Goal: Task Accomplishment & Management: Complete application form

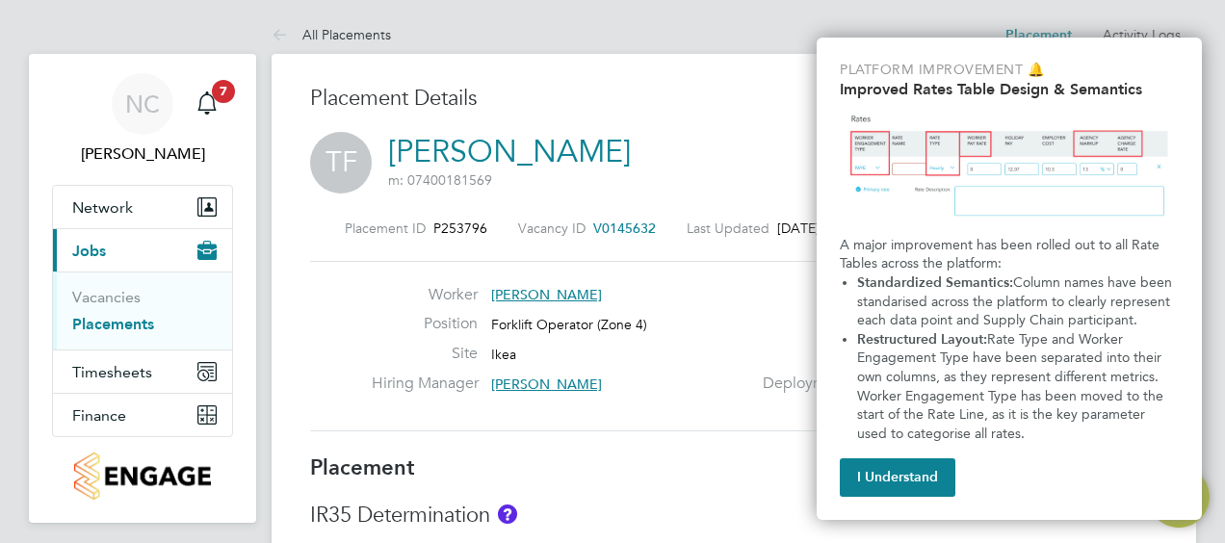
click at [923, 477] on button "I Understand" at bounding box center [898, 478] width 116 height 39
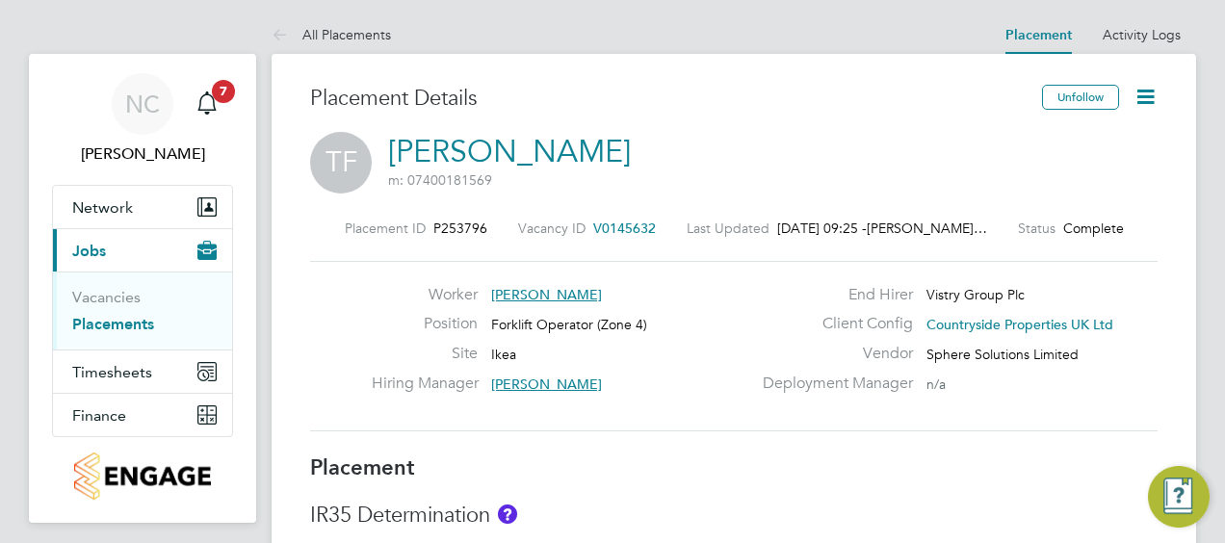
click at [77, 318] on link "Placements" at bounding box center [113, 324] width 82 height 18
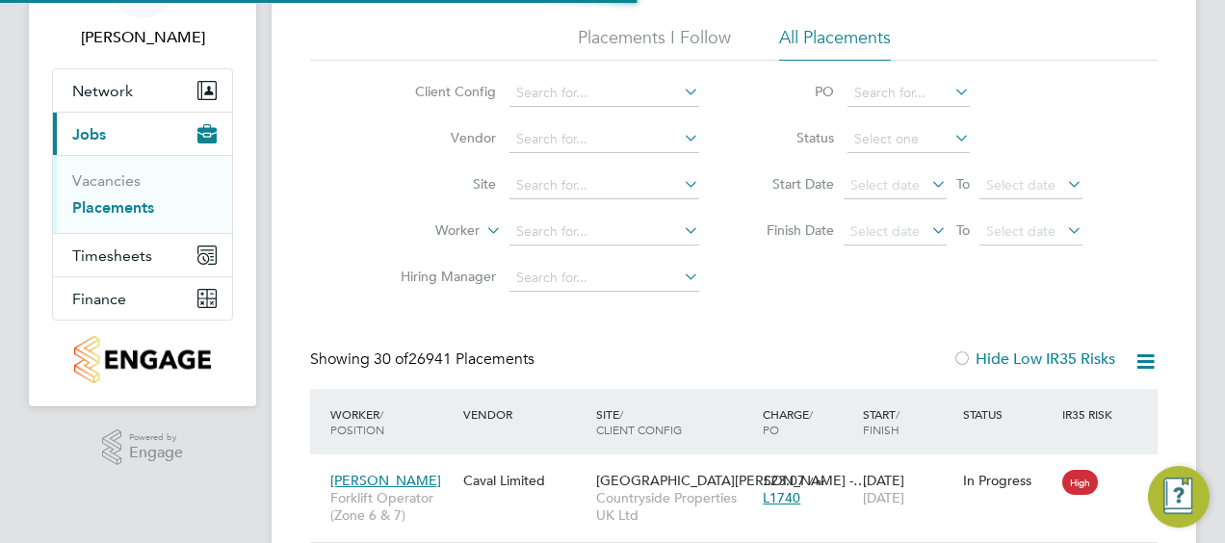
scroll to position [366, 0]
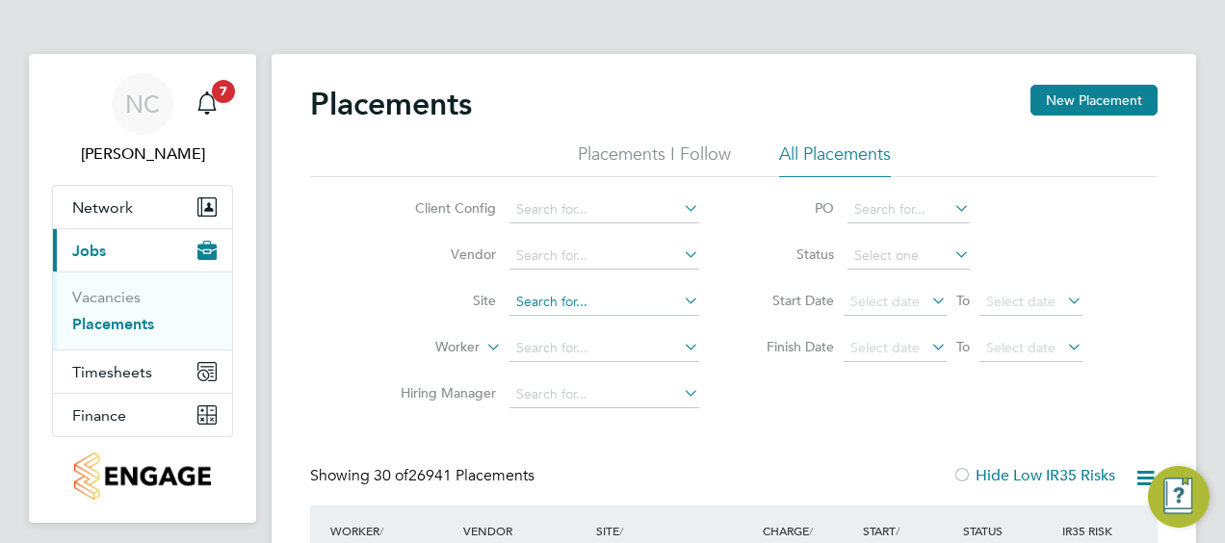
click at [589, 298] on input at bounding box center [605, 302] width 190 height 27
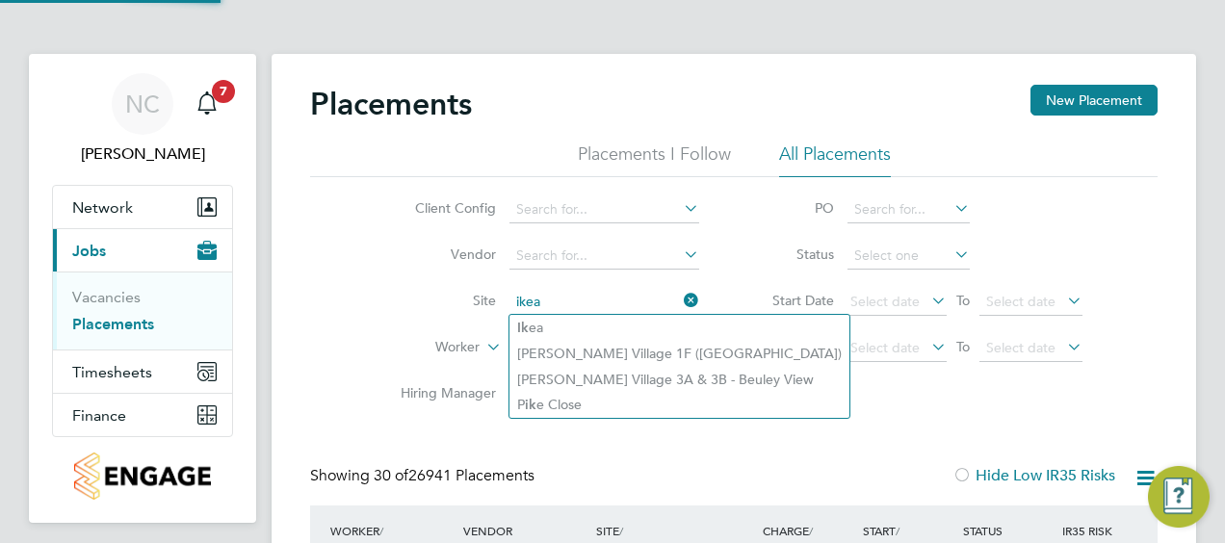
type input "Ikea"
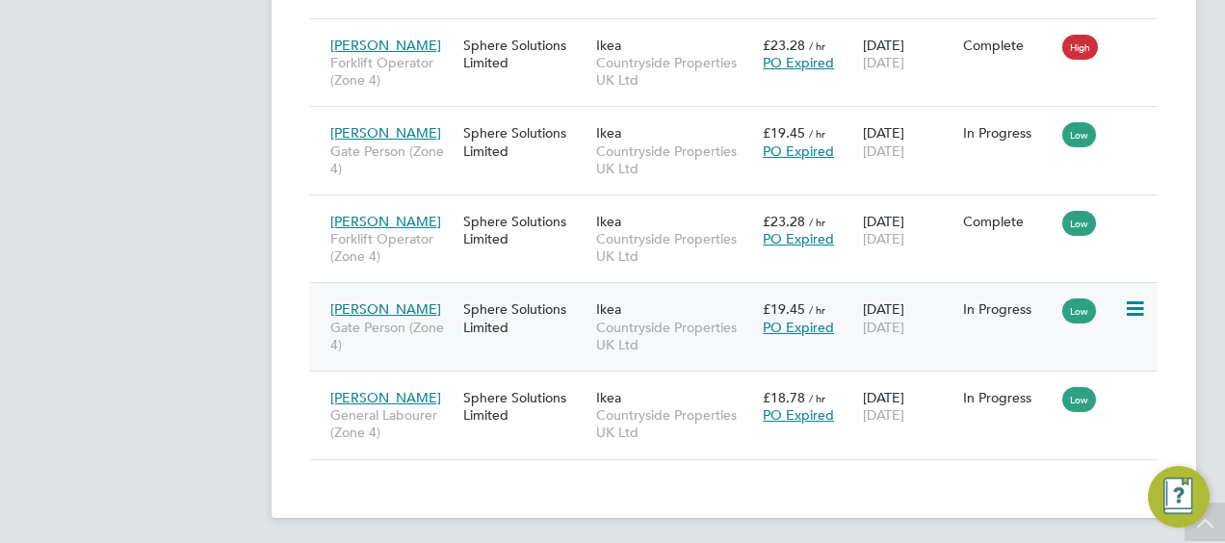
click at [770, 319] on span "PO Expired" at bounding box center [798, 327] width 71 height 17
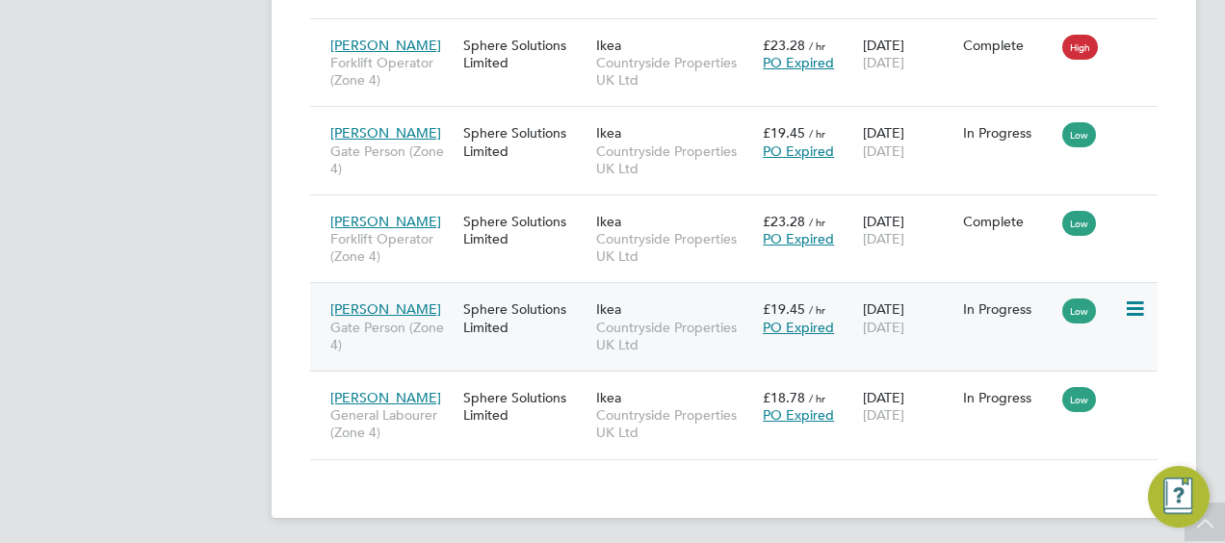
click at [534, 301] on div "Sphere Solutions Limited" at bounding box center [525, 318] width 133 height 54
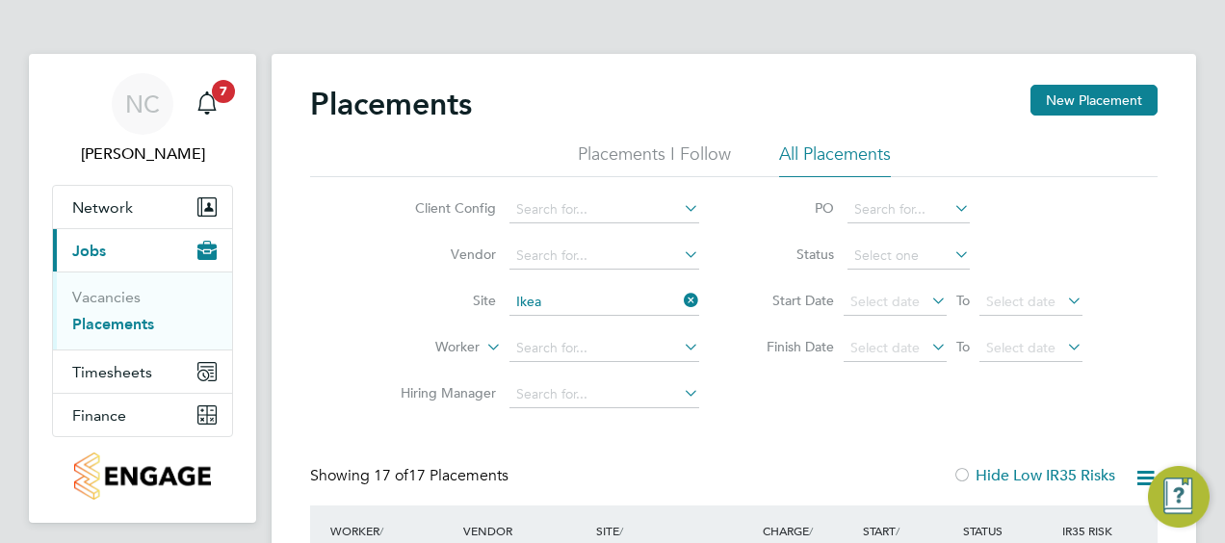
scroll to position [96, 0]
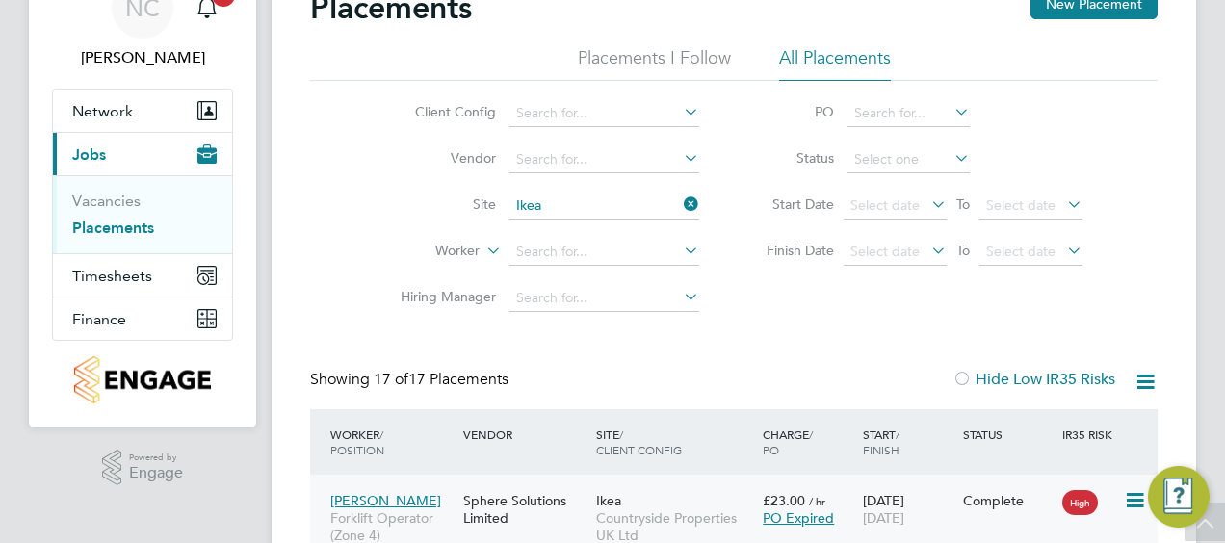
click at [777, 518] on span "PO Expired" at bounding box center [798, 518] width 71 height 17
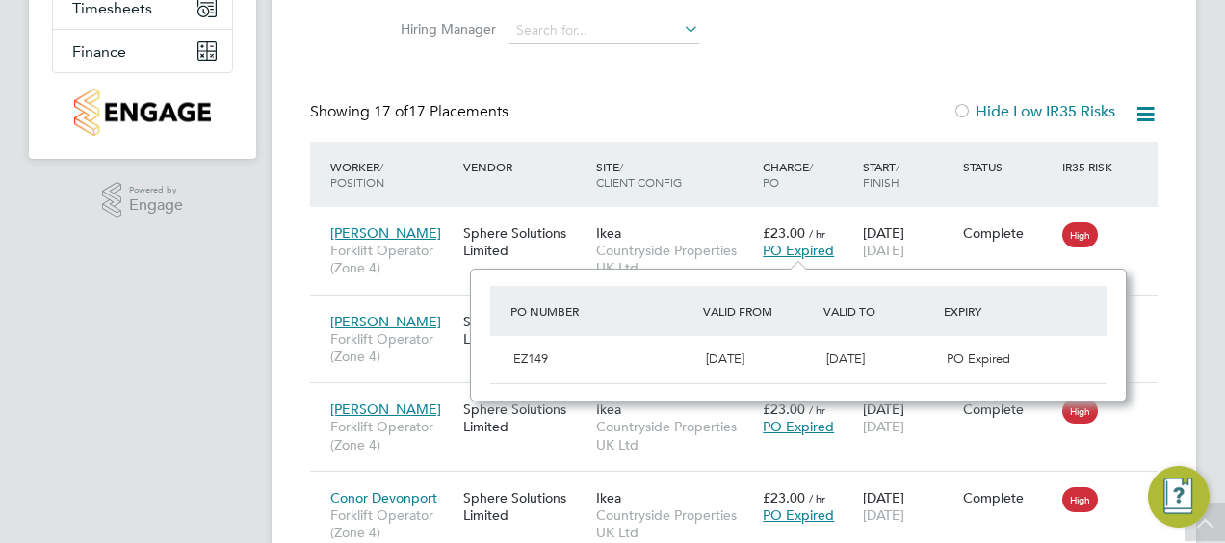
scroll to position [385, 0]
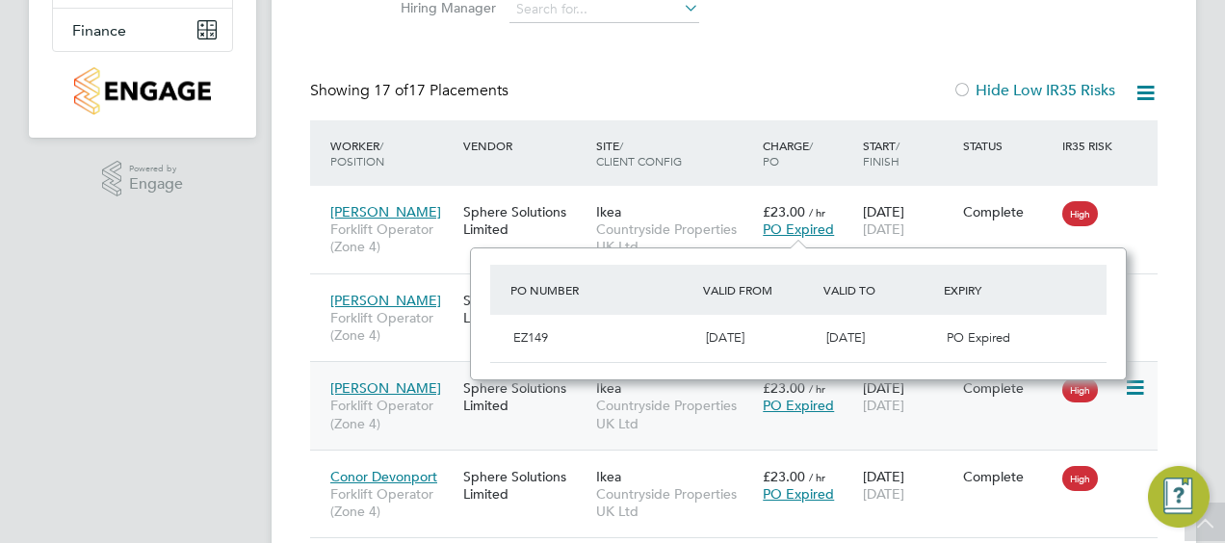
click at [777, 409] on span "PO Expired" at bounding box center [798, 405] width 71 height 17
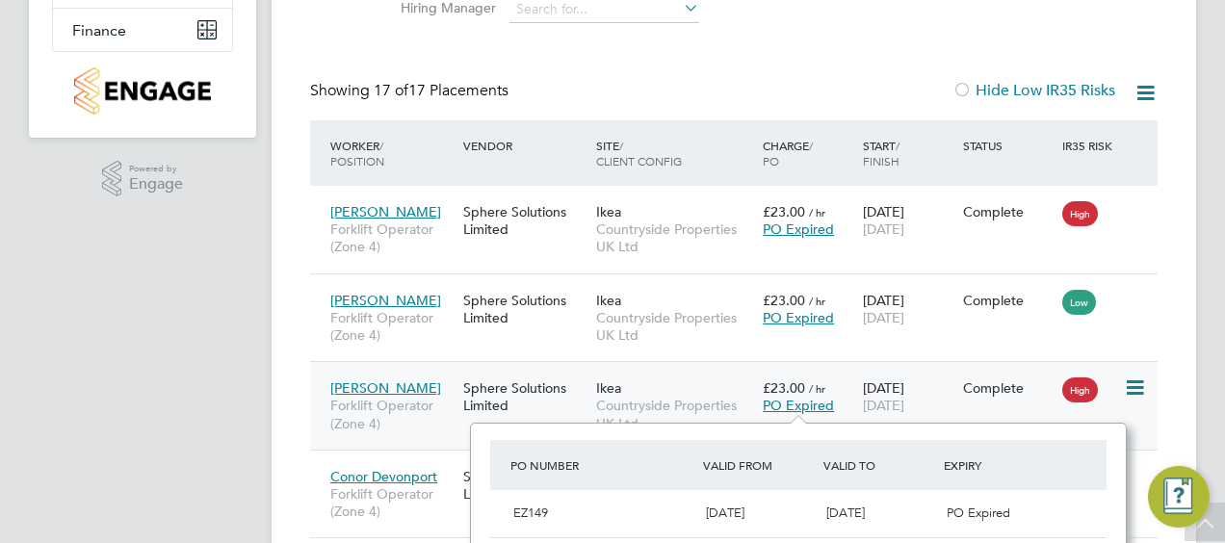
scroll to position [674, 0]
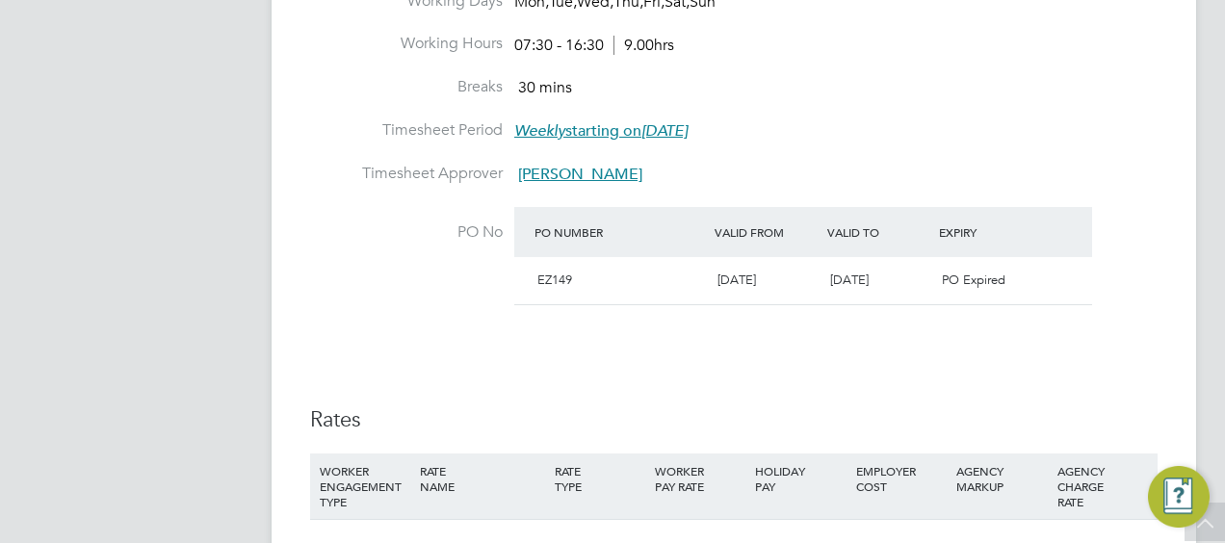
scroll to position [578, 0]
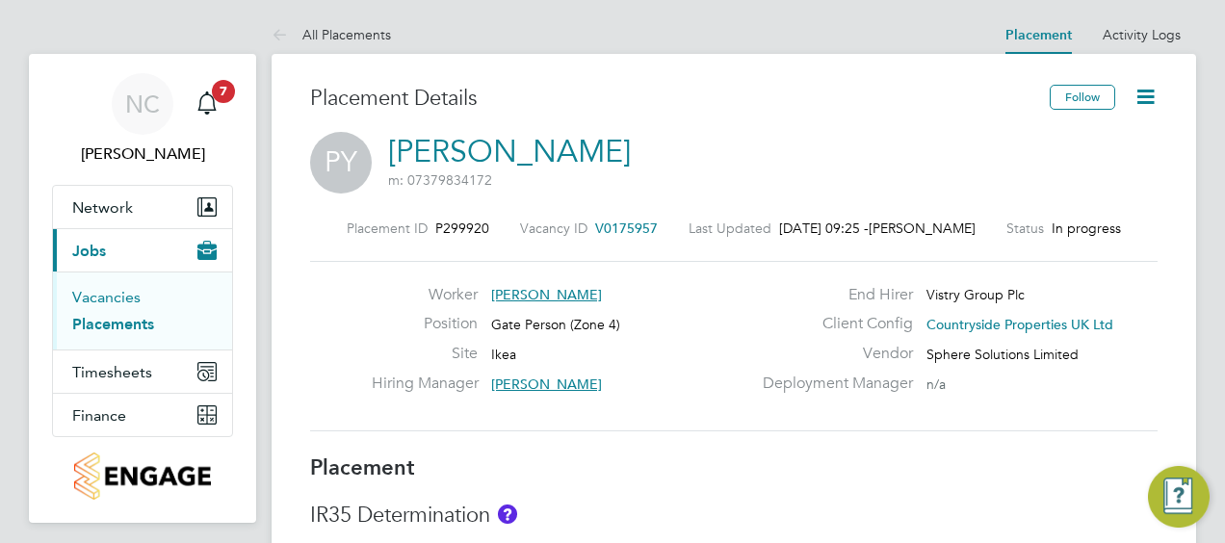
click at [121, 289] on link "Vacancies" at bounding box center [106, 297] width 68 height 18
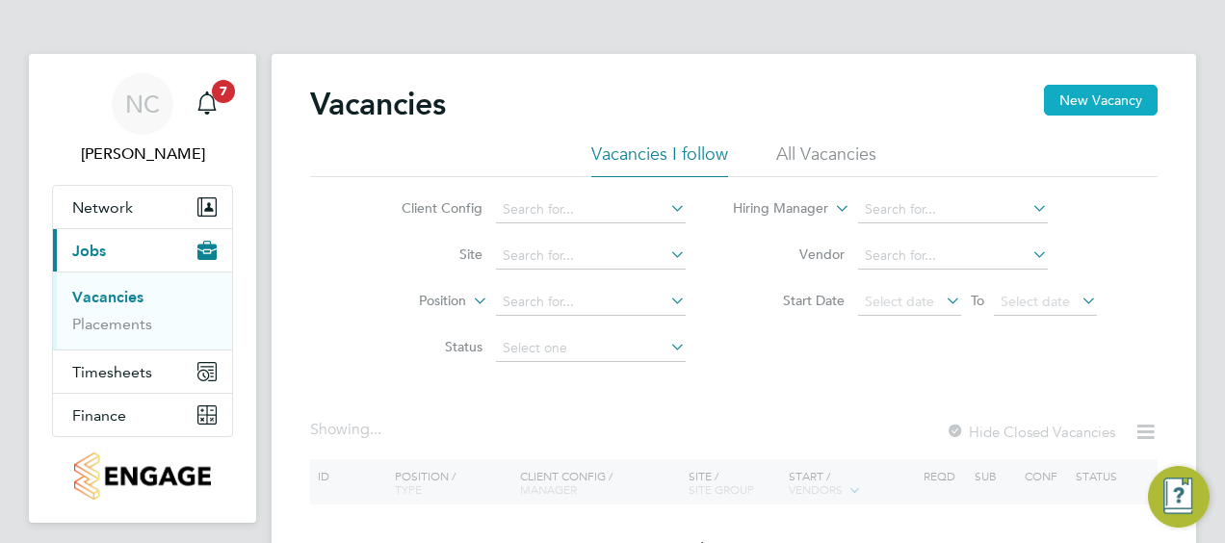
click at [1117, 98] on button "New Vacancy" at bounding box center [1101, 100] width 114 height 31
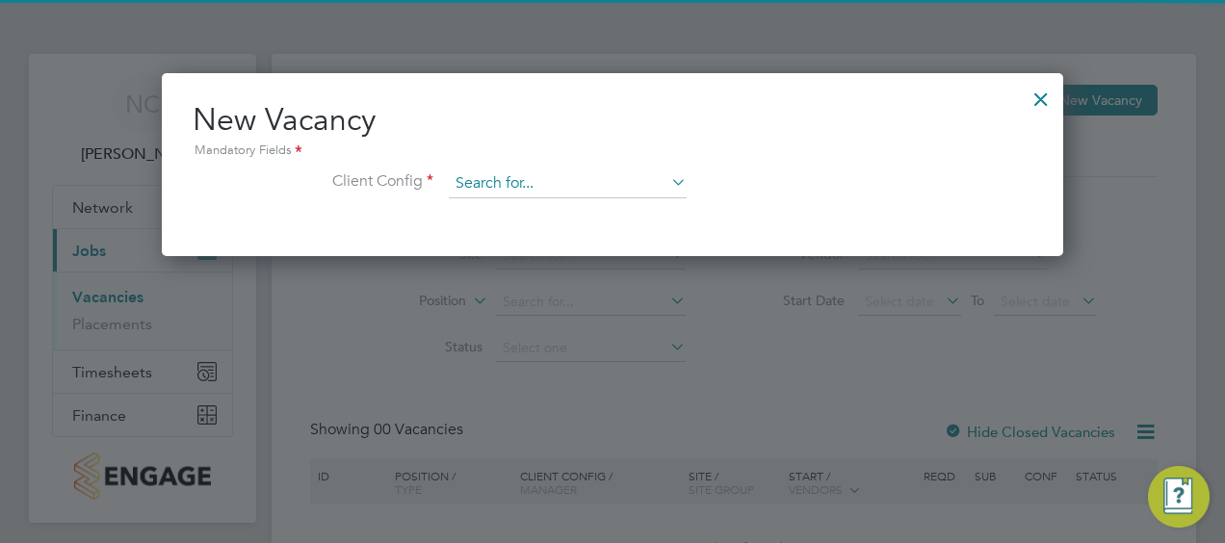
click at [518, 175] on input at bounding box center [568, 184] width 238 height 29
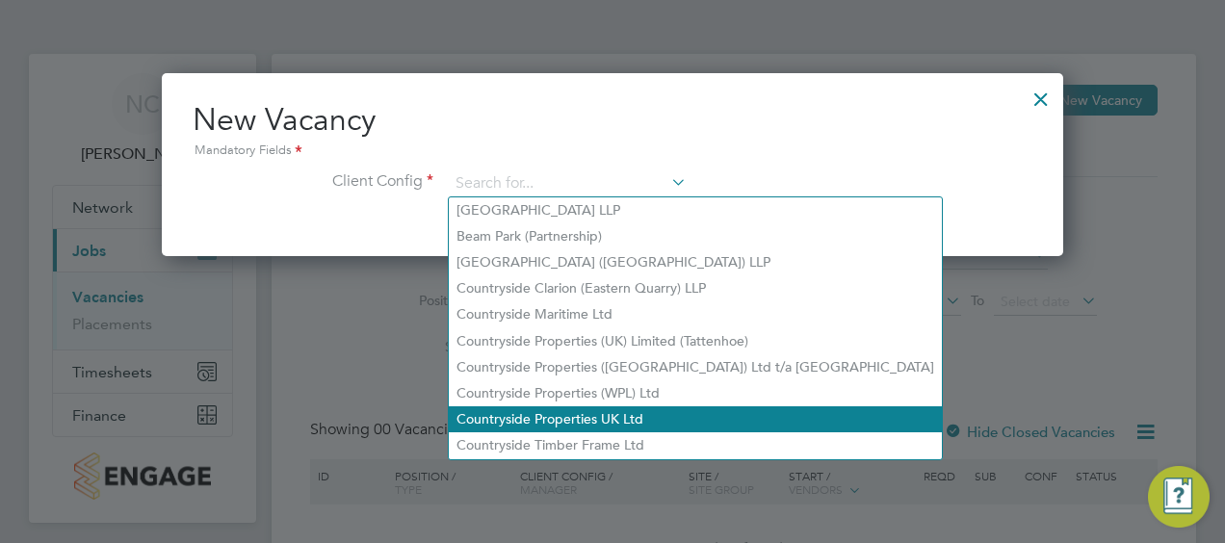
click at [585, 413] on li "Countryside Properties UK Ltd" at bounding box center [695, 420] width 493 height 26
type input "Countryside Properties UK Ltd"
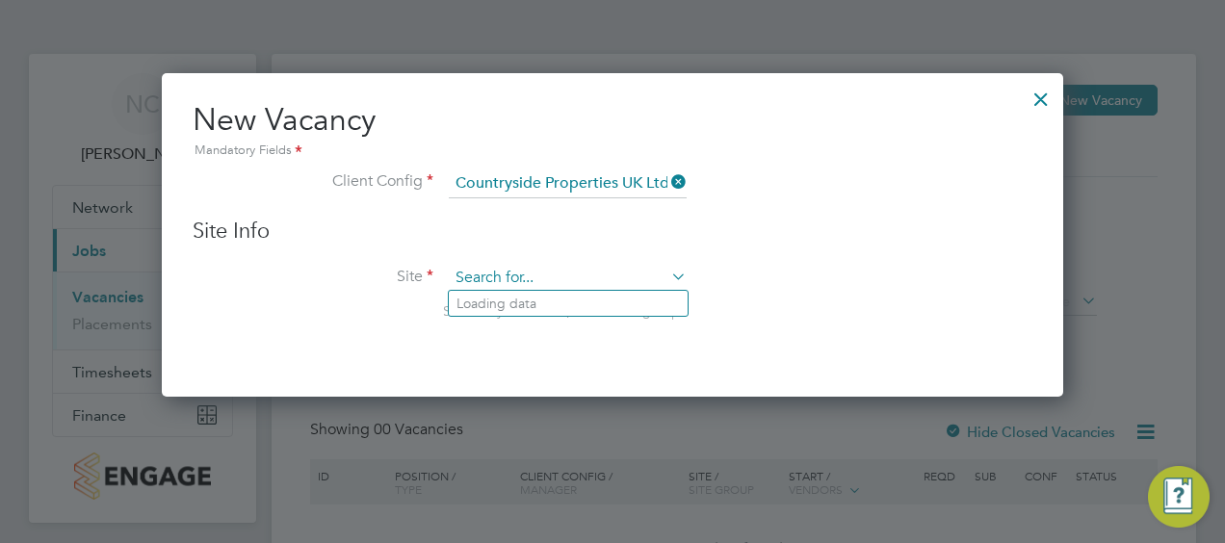
click at [604, 287] on input at bounding box center [568, 278] width 238 height 29
click at [497, 306] on li "Ik ea" at bounding box center [619, 304] width 340 height 26
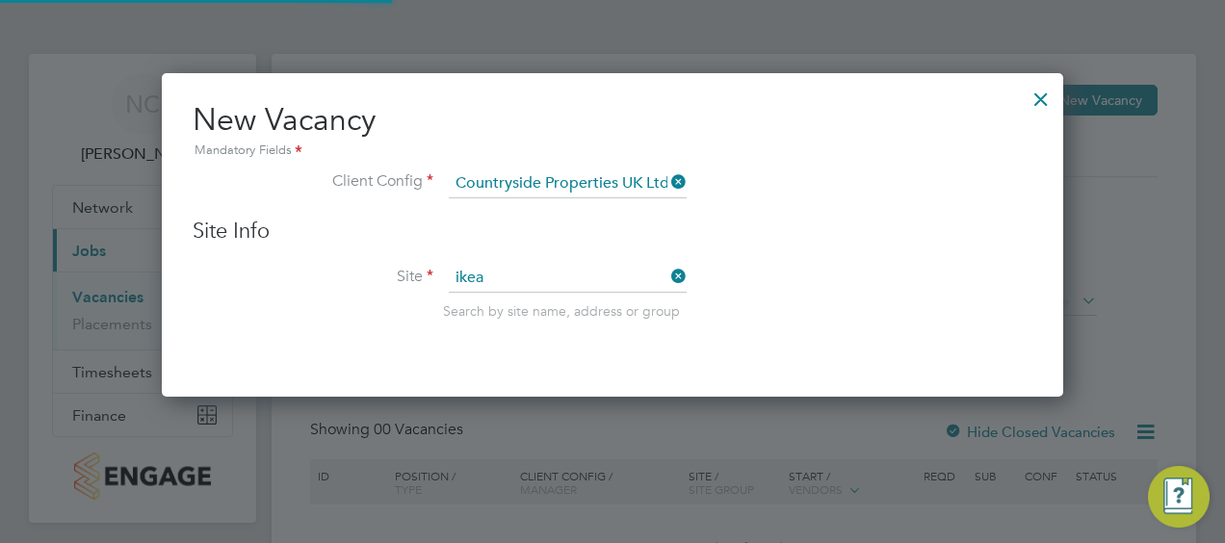
click at [860, 223] on h3 "Site Info" at bounding box center [613, 232] width 840 height 28
type input "Ikea"
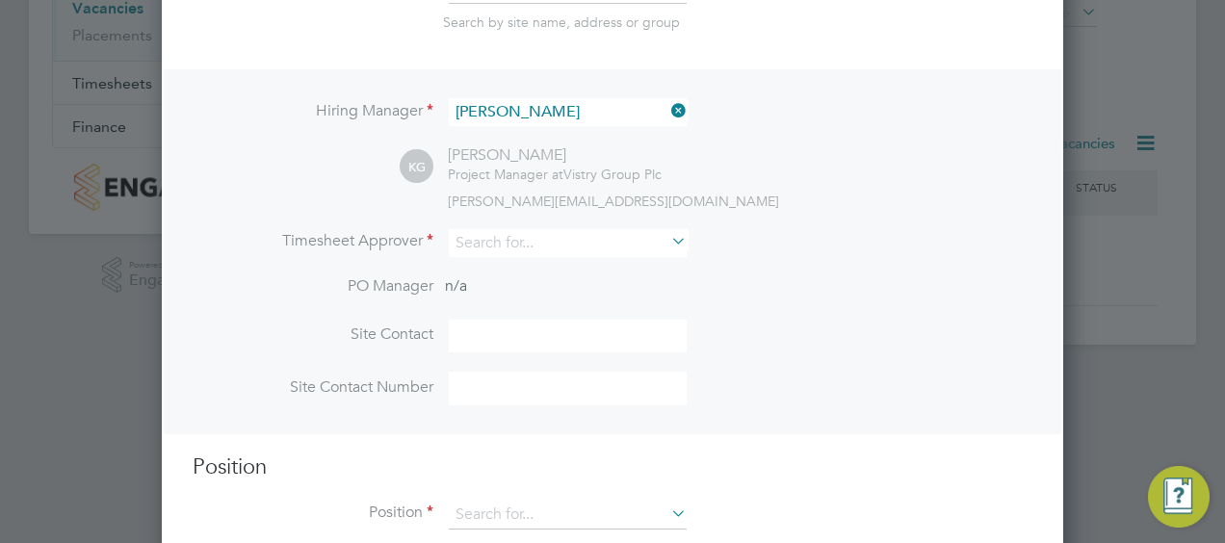
click at [668, 236] on icon at bounding box center [668, 240] width 0 height 27
click at [524, 320] on li "Kei th Gazzard" at bounding box center [589, 320] width 281 height 26
type input "[PERSON_NAME]"
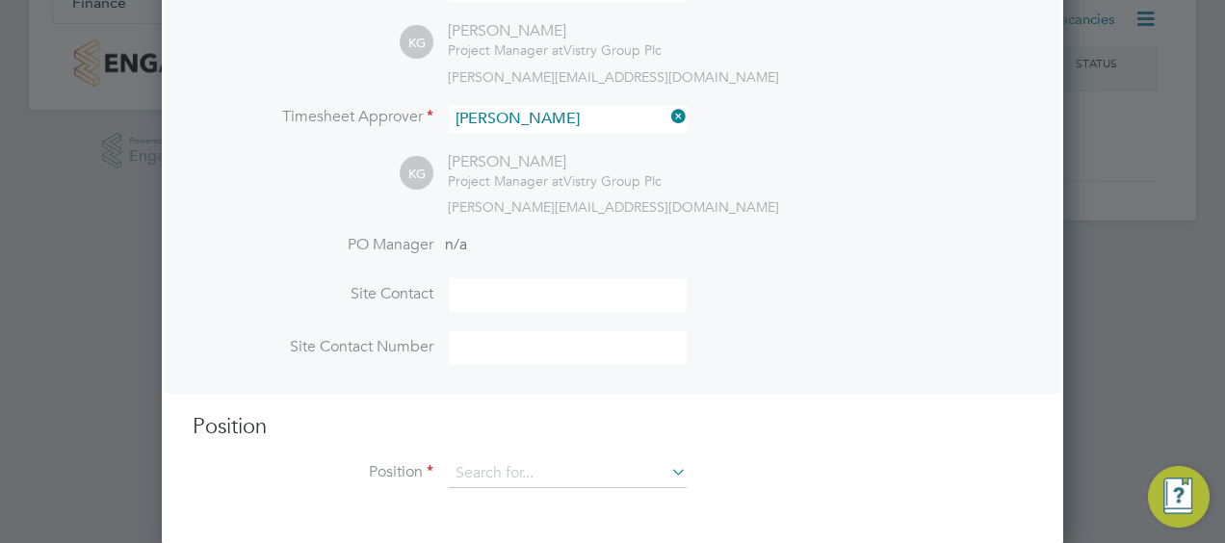
click at [565, 287] on input at bounding box center [568, 295] width 238 height 34
type input "[PERSON_NAME]"
click at [586, 347] on input at bounding box center [568, 348] width 238 height 34
click at [839, 174] on div "KG Keith Gazzard Project Manager at Vistry Group Plc keith.gazzard@vistry.co.uk" at bounding box center [716, 184] width 633 height 64
click at [482, 340] on input at bounding box center [568, 348] width 238 height 34
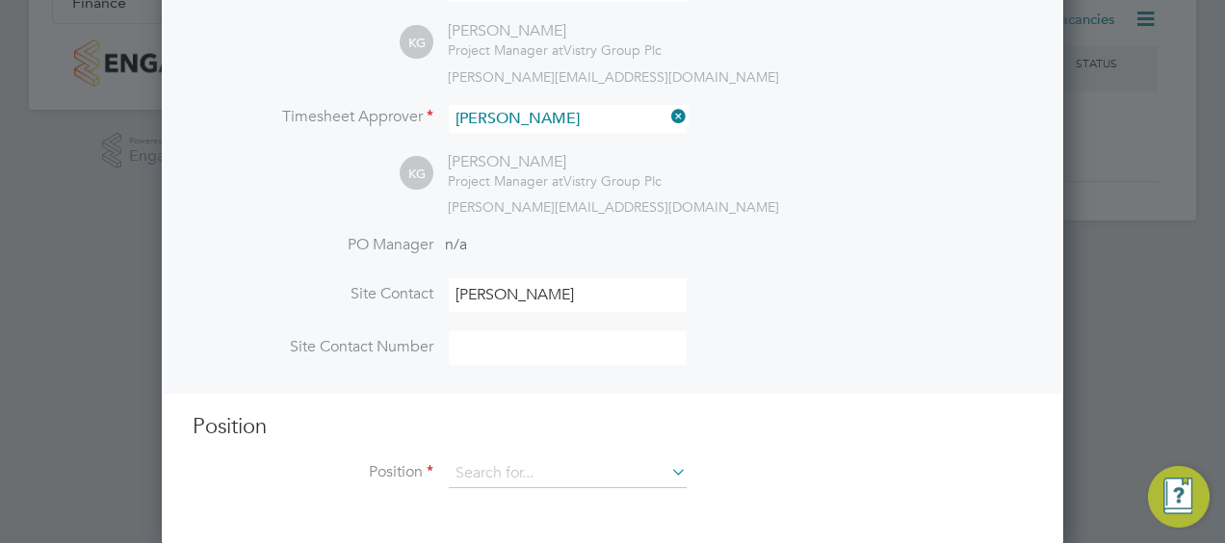
type input "07808201885"
click at [801, 312] on li "Site Contact Keith Gazzard" at bounding box center [613, 304] width 840 height 53
click at [668, 472] on icon at bounding box center [668, 472] width 0 height 27
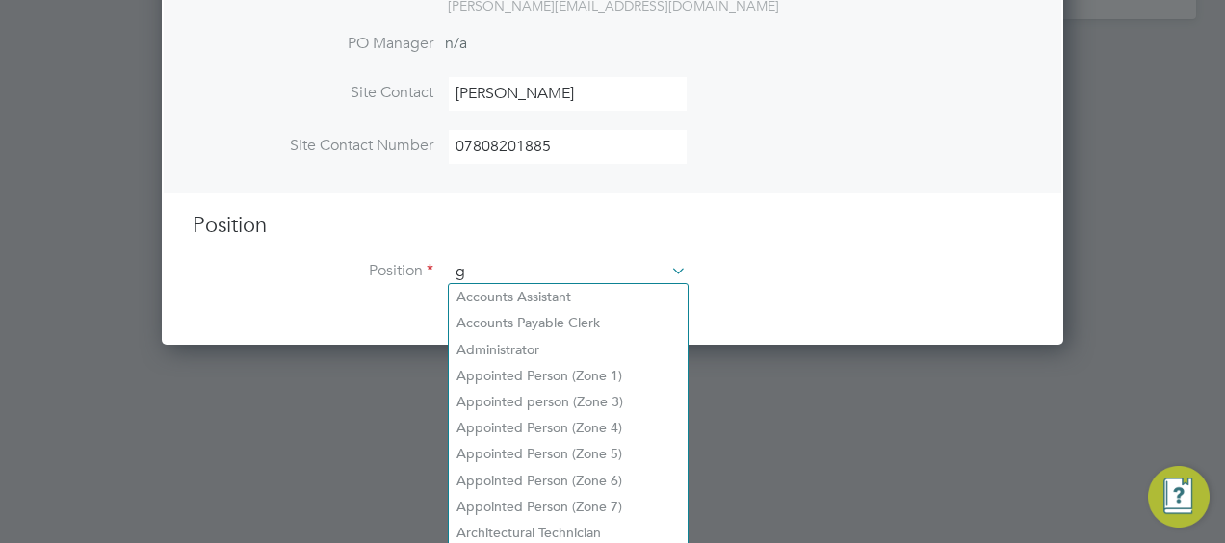
scroll to position [2763, 902]
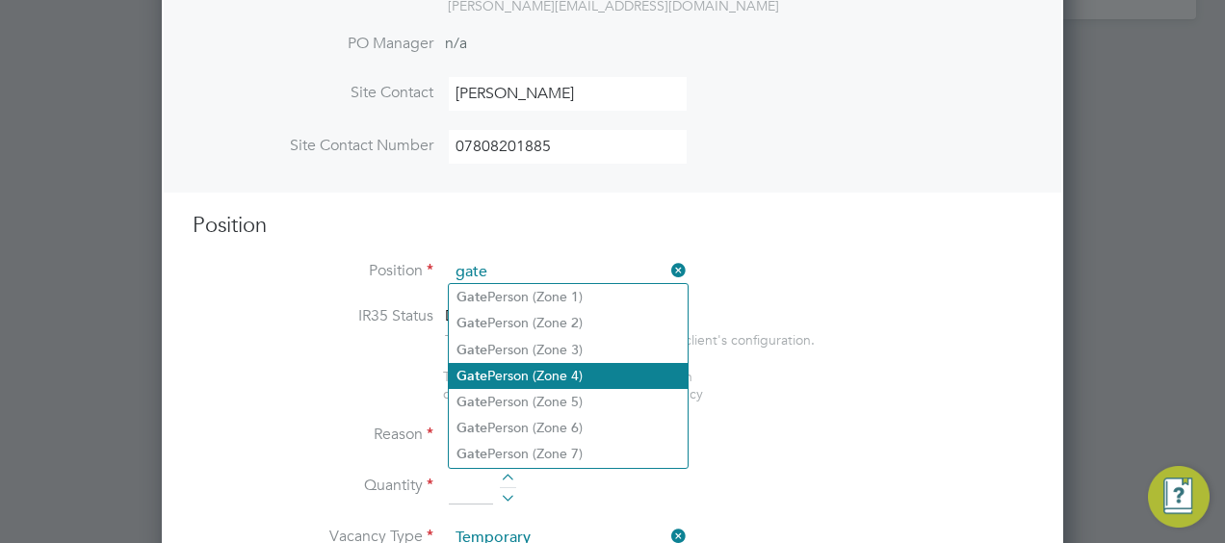
click at [535, 372] on li "Gate Person (Zone 4)" at bounding box center [568, 376] width 239 height 26
type input "Gate Person (Zone 4)"
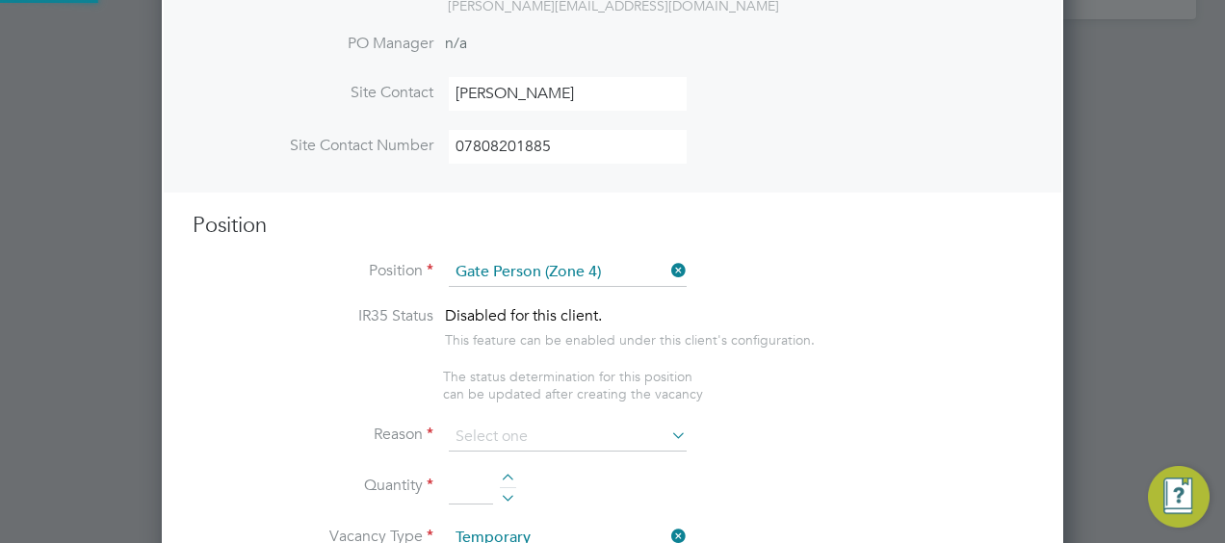
type textarea "- Welcoming visitors and signing visitors in and out of site - Checking CSCS ca…"
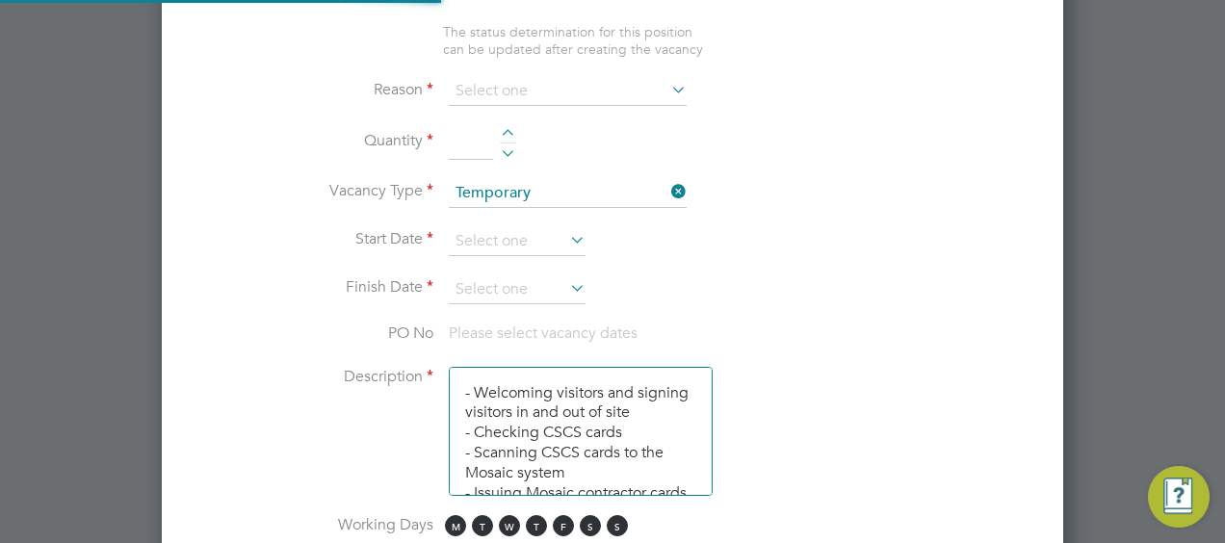
scroll to position [1096, 0]
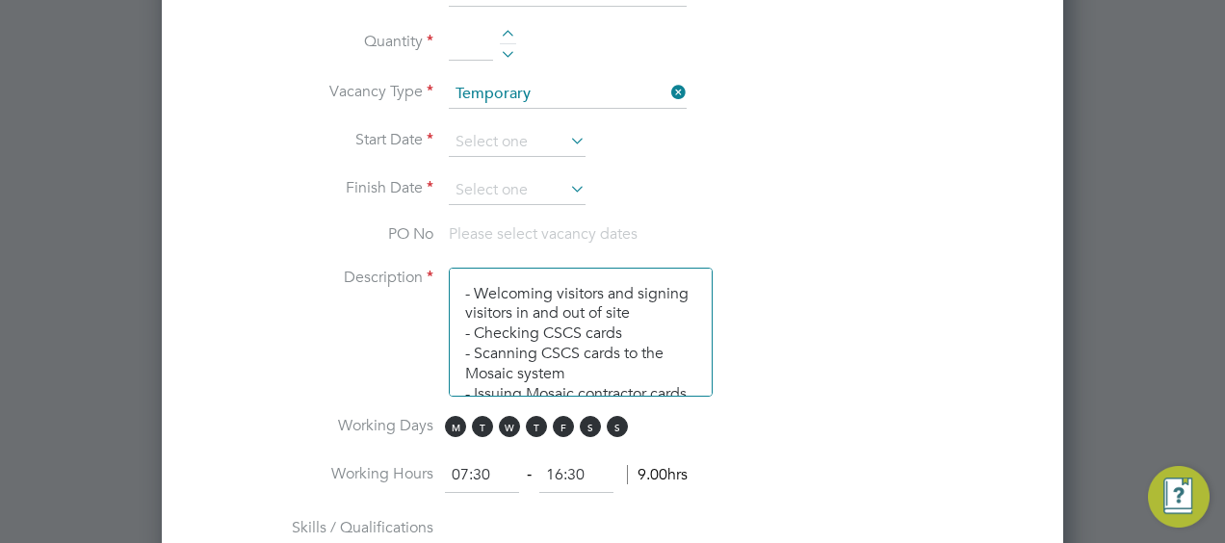
click at [566, 130] on icon at bounding box center [566, 140] width 0 height 27
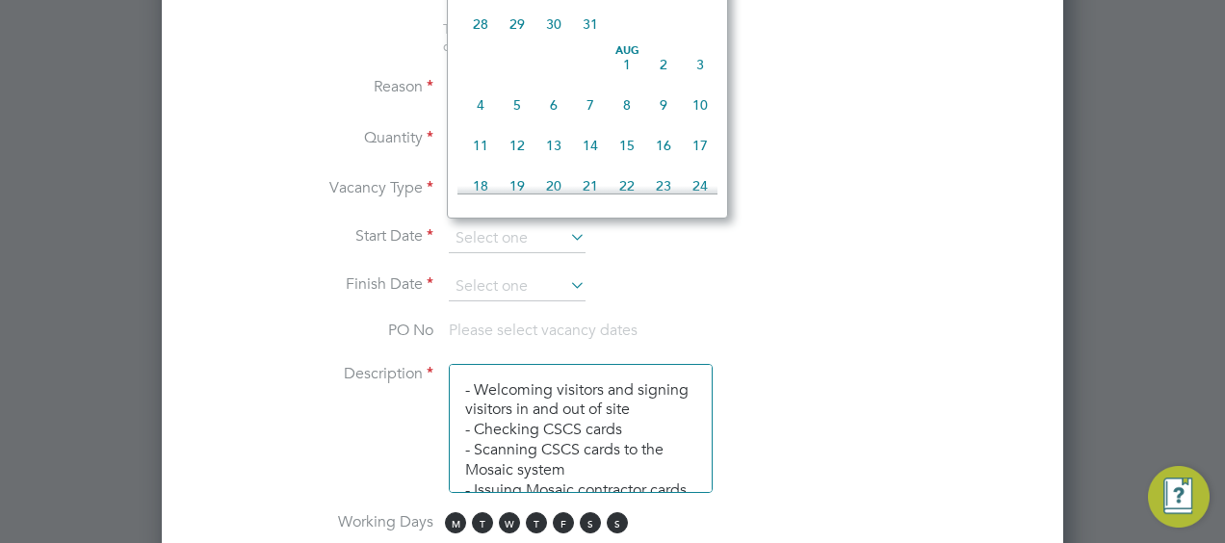
scroll to position [647, 0]
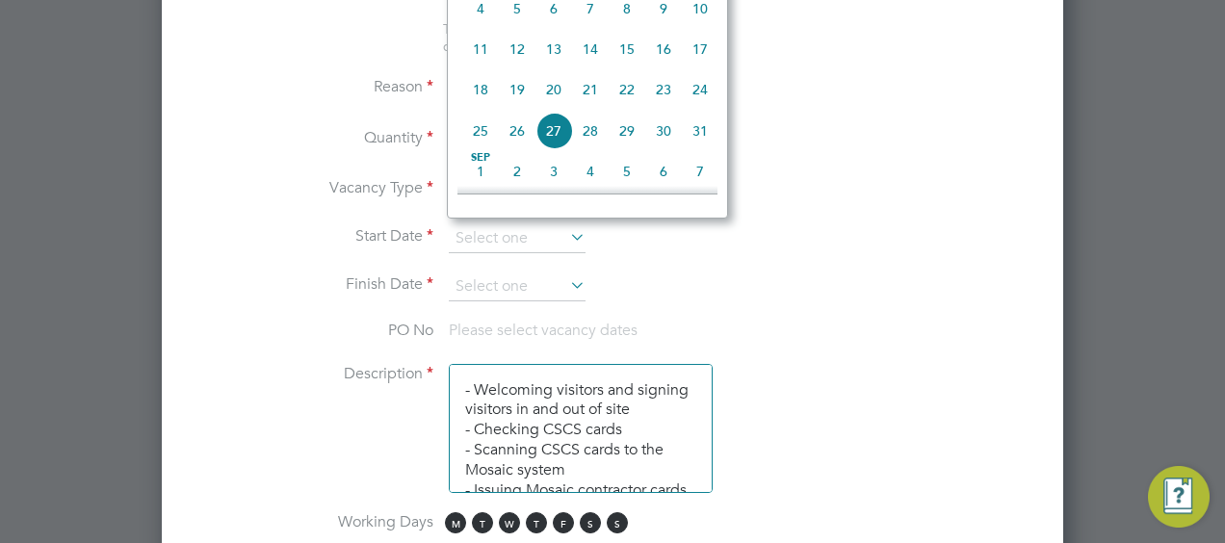
click at [488, 102] on span "18" at bounding box center [480, 89] width 37 height 37
type input "[DATE]"
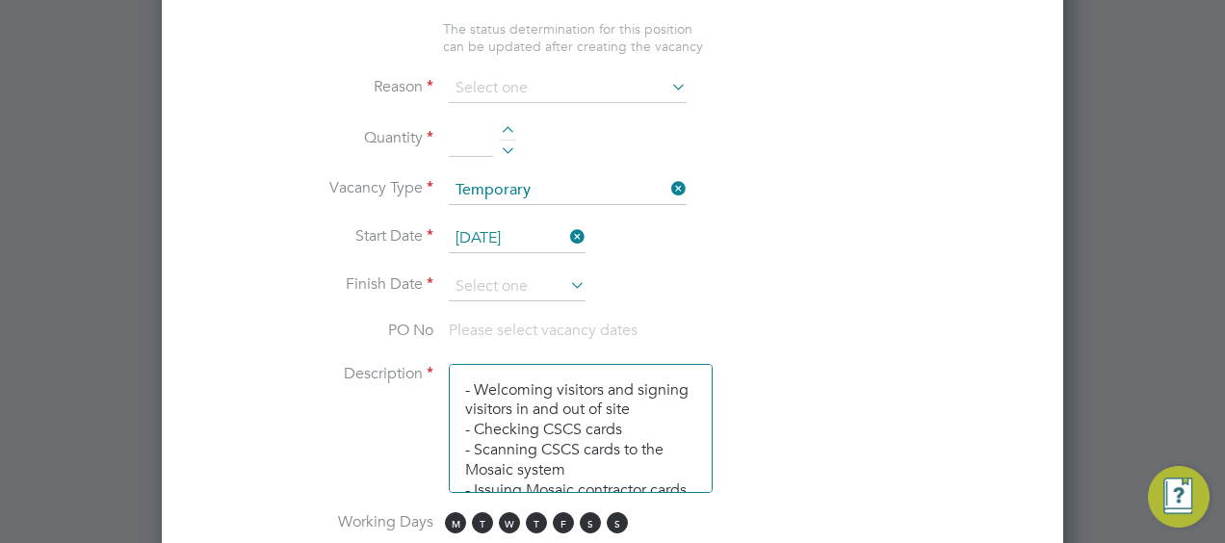
click at [566, 274] on icon at bounding box center [566, 285] width 0 height 27
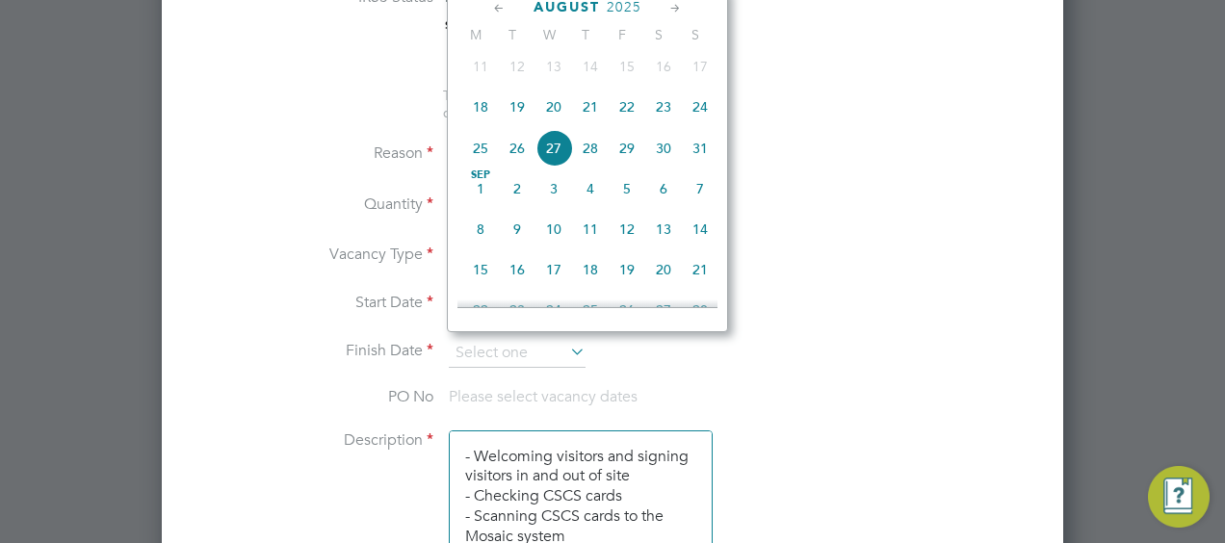
scroll to position [904, 0]
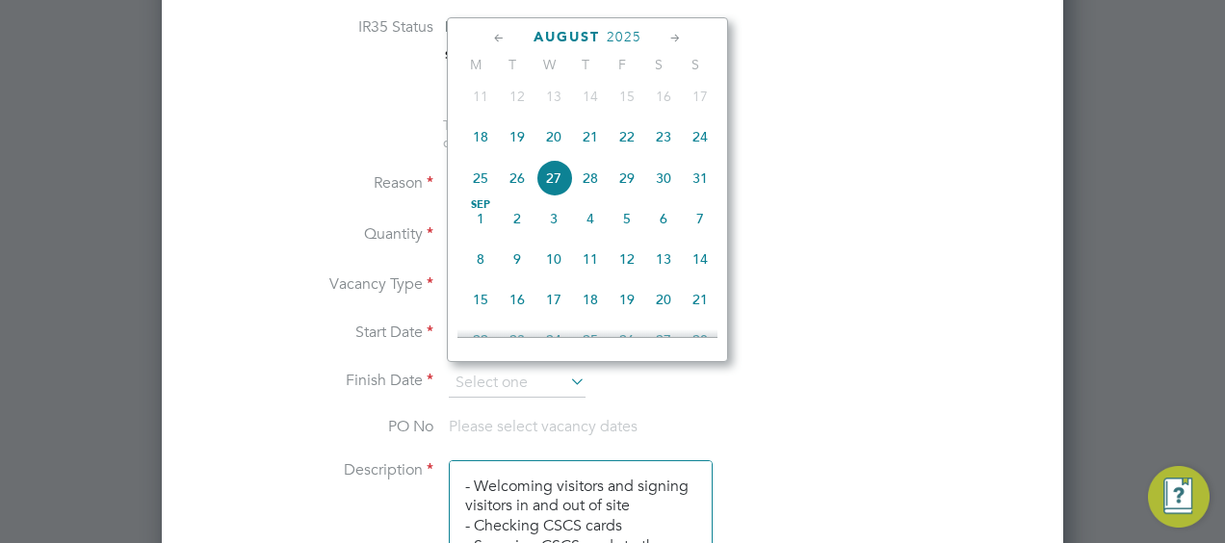
click at [669, 191] on span "30" at bounding box center [663, 178] width 37 height 37
type input "30 Aug 2025"
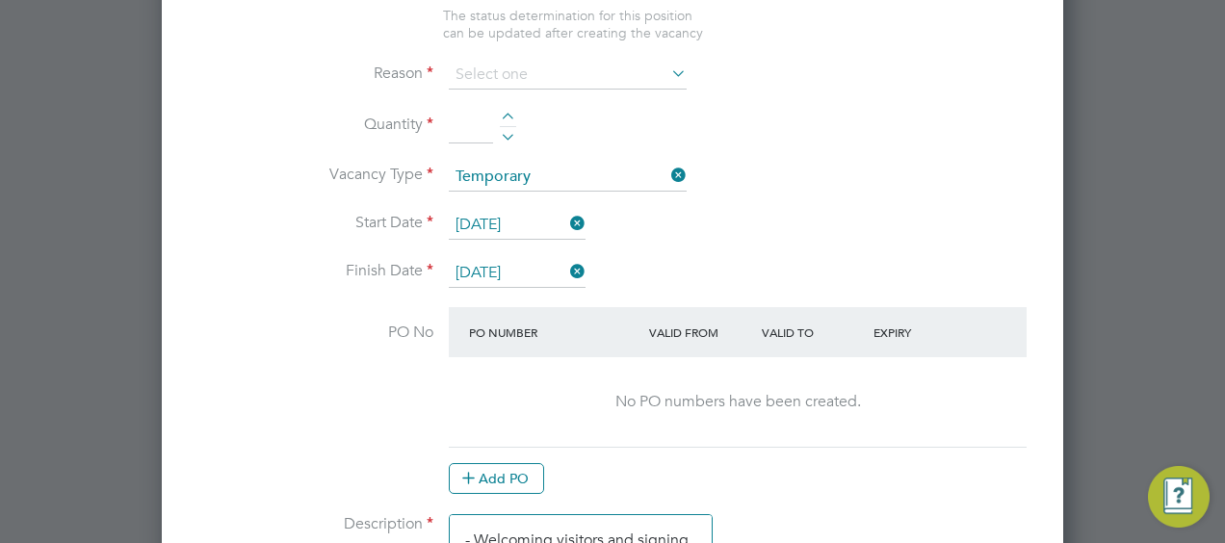
scroll to position [1013, 0]
click at [474, 118] on input at bounding box center [471, 126] width 44 height 35
type input "1"
click at [668, 69] on icon at bounding box center [668, 73] width 0 height 27
click at [618, 67] on input at bounding box center [568, 75] width 238 height 29
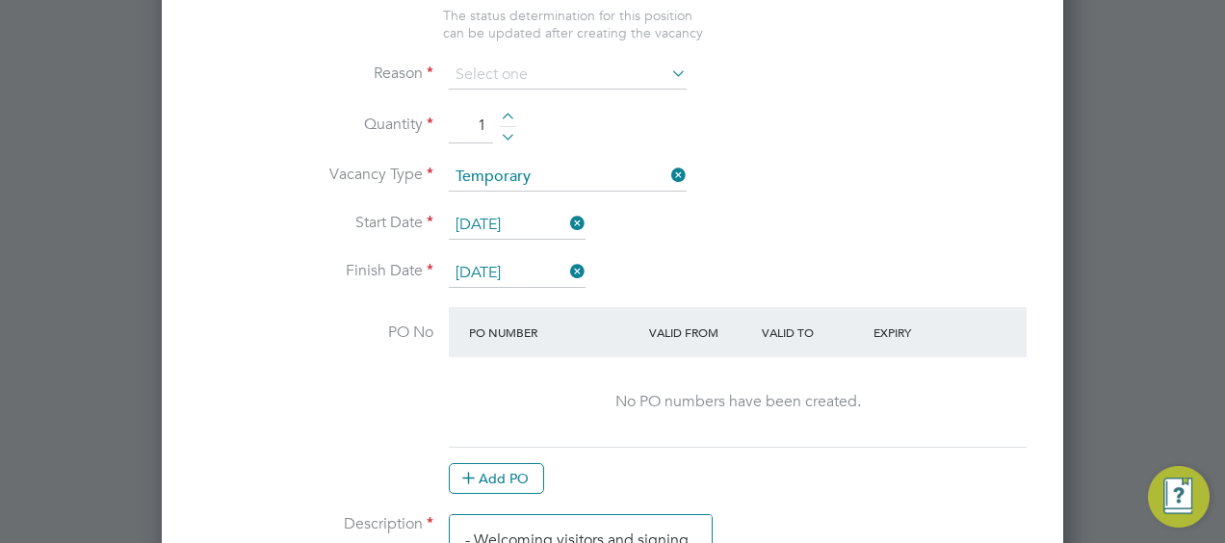
click at [549, 118] on li "Holiday" at bounding box center [568, 123] width 239 height 25
type input "Holiday"
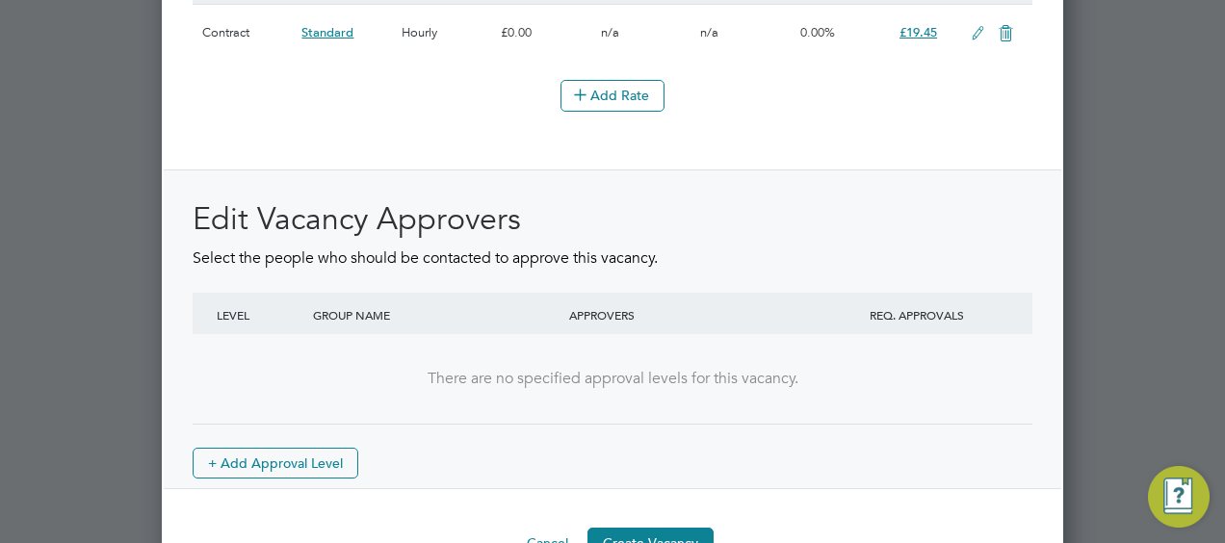
scroll to position [2458, 0]
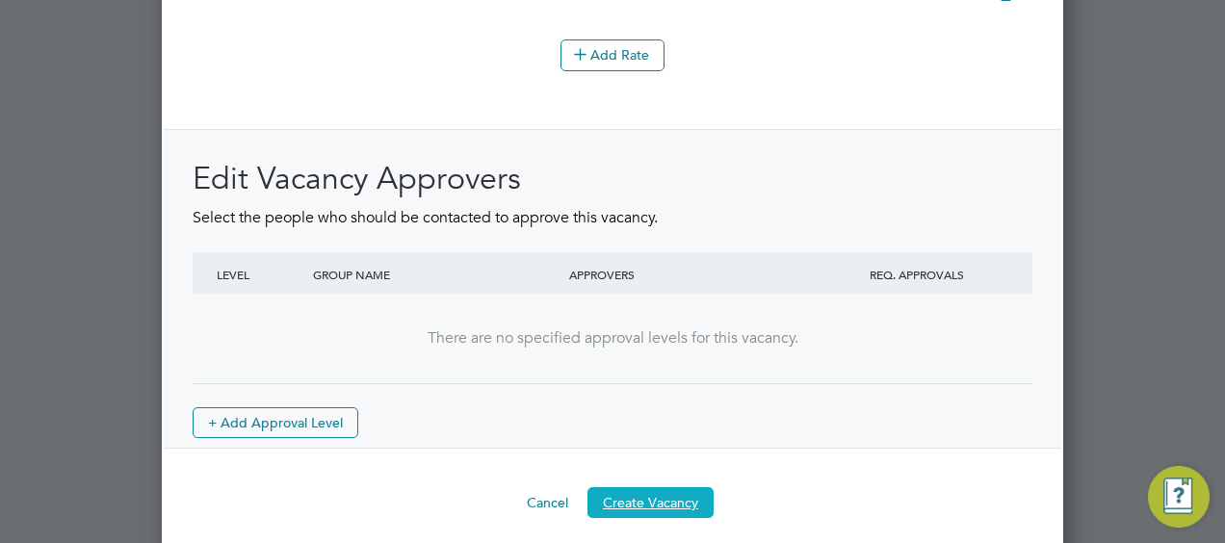
click at [658, 487] on button "Create Vacancy" at bounding box center [651, 502] width 126 height 31
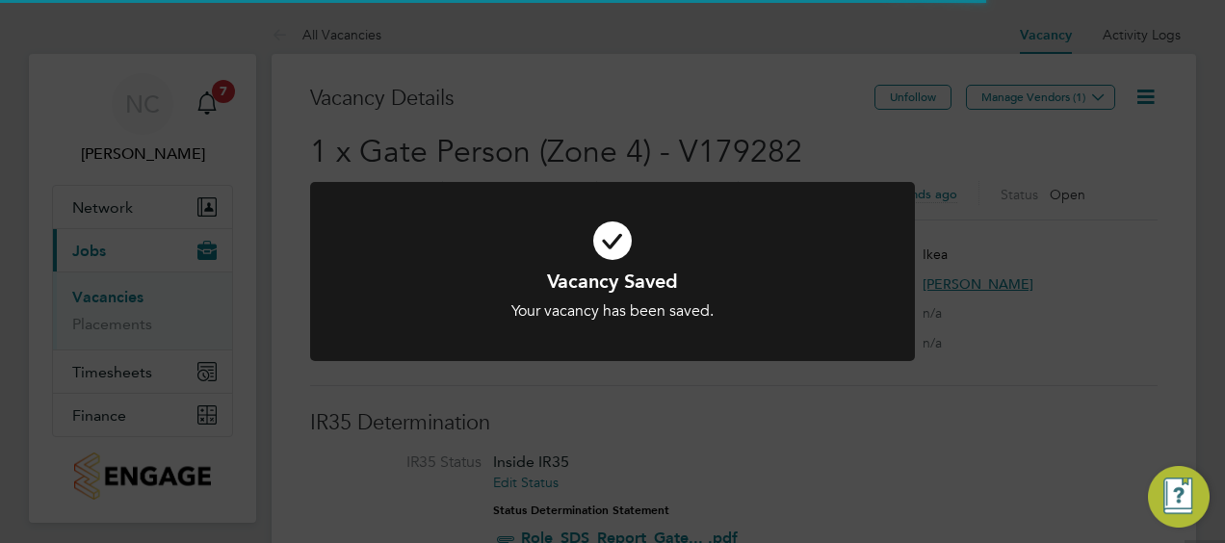
scroll to position [57, 135]
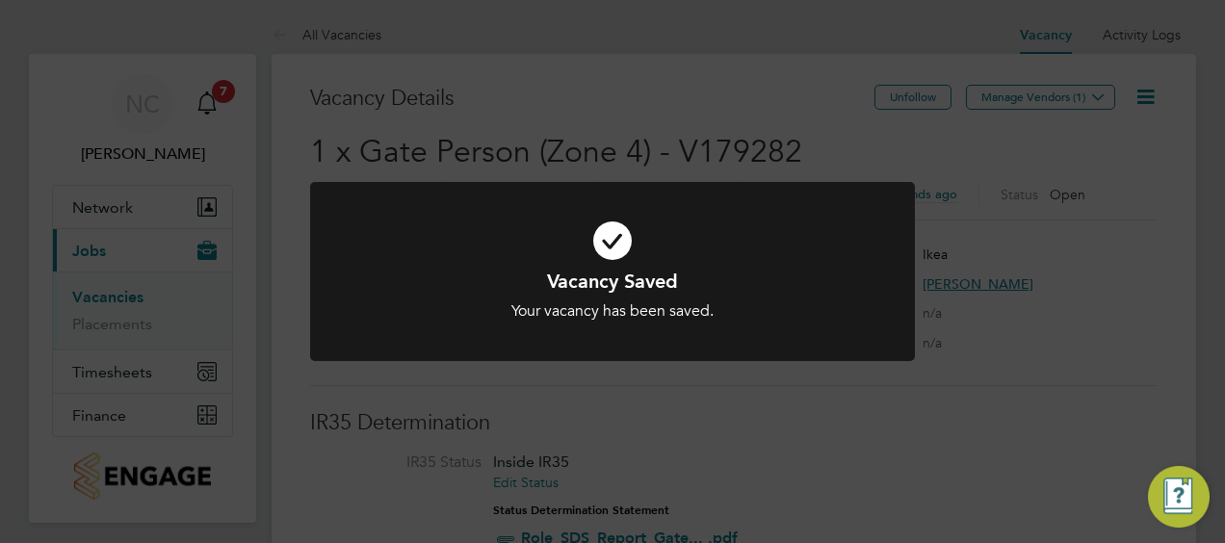
click at [788, 85] on div "Vacancy Saved Your vacancy has been saved. Cancel Okay" at bounding box center [612, 271] width 1225 height 543
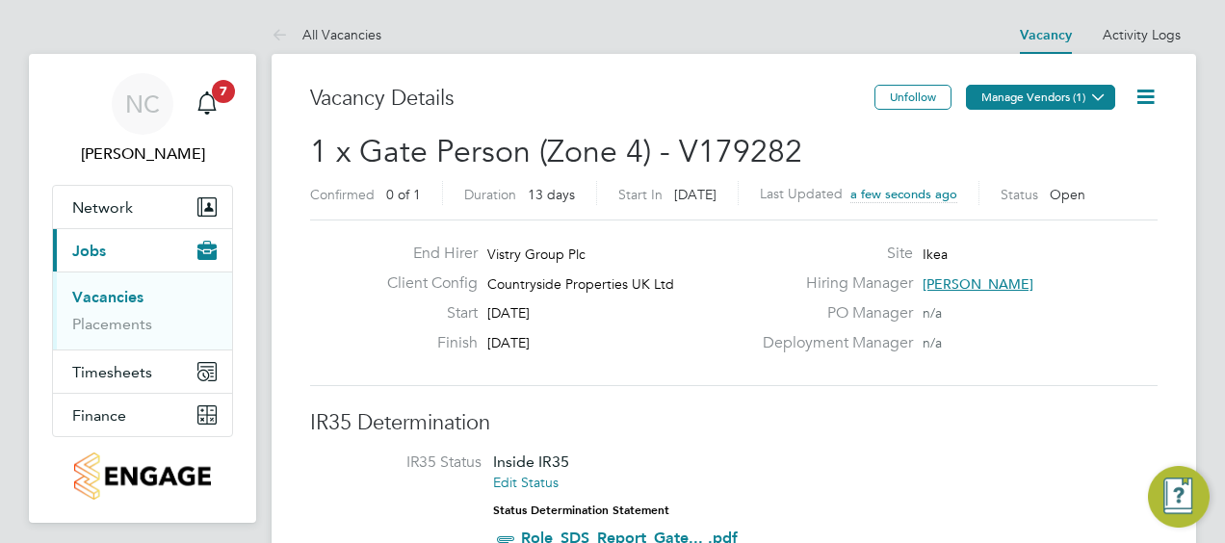
click at [1100, 95] on icon at bounding box center [1098, 97] width 14 height 14
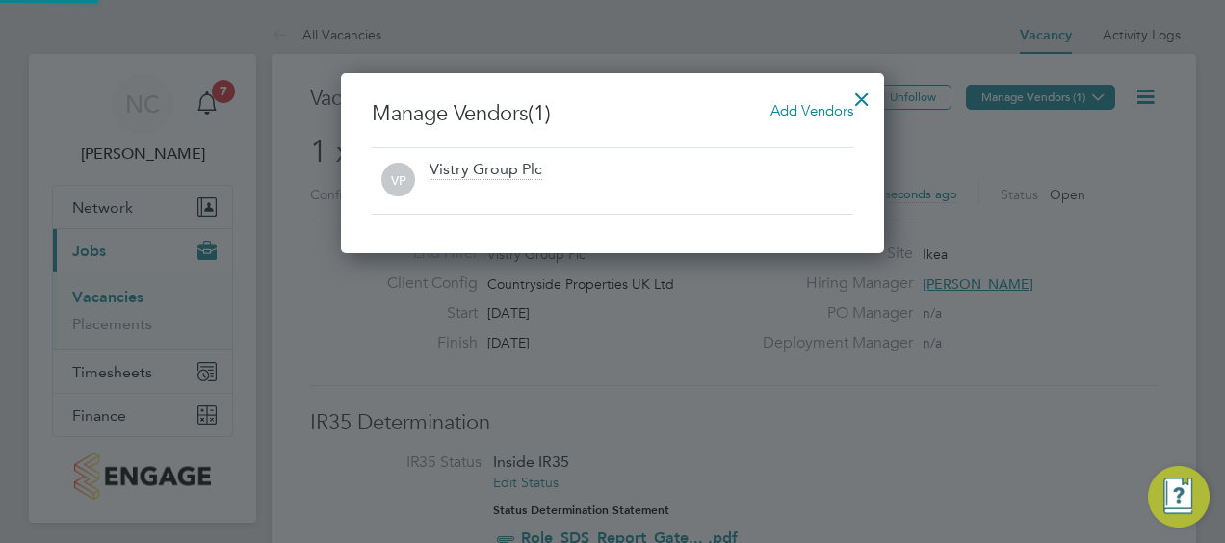
scroll to position [180, 543]
click at [807, 107] on span "Add Vendors" at bounding box center [812, 110] width 83 height 18
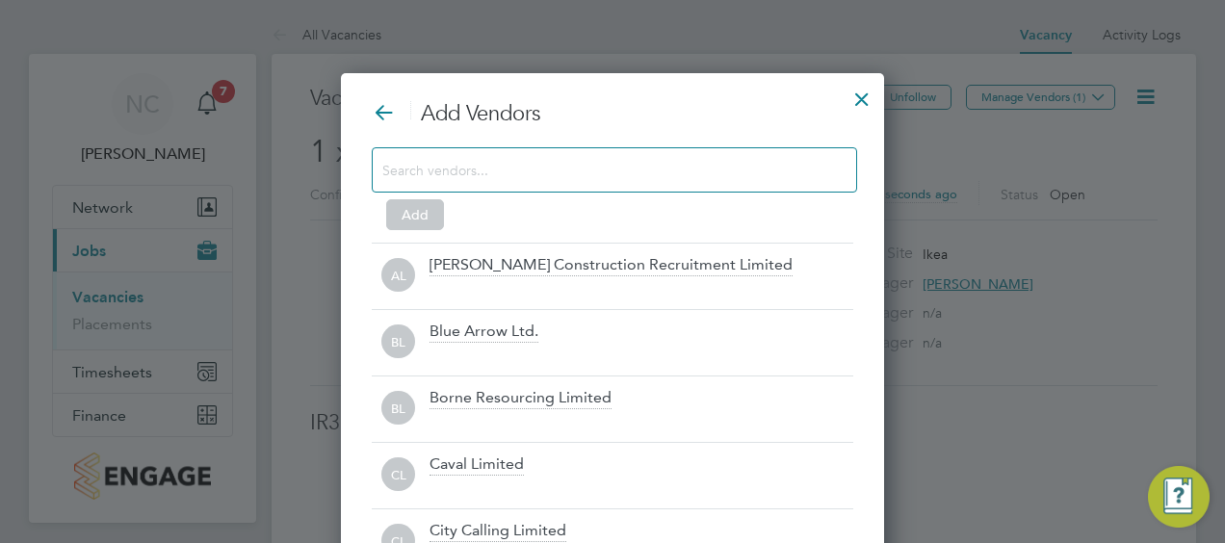
scroll to position [539, 543]
click at [538, 183] on div at bounding box center [614, 169] width 485 height 45
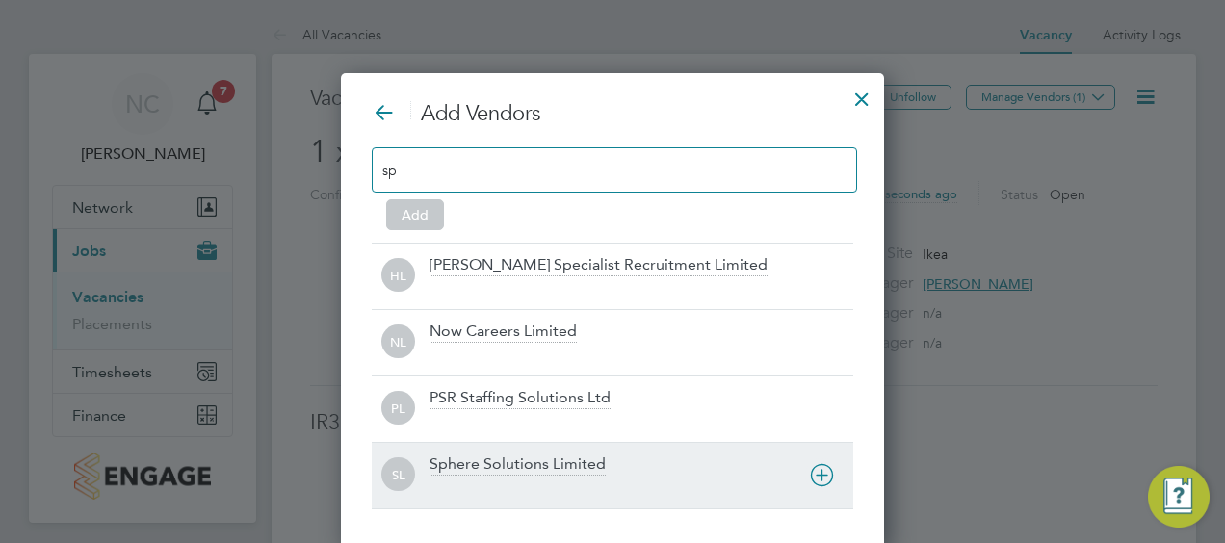
type input "sp"
click at [494, 469] on div "Sphere Solutions Limited" at bounding box center [518, 465] width 176 height 21
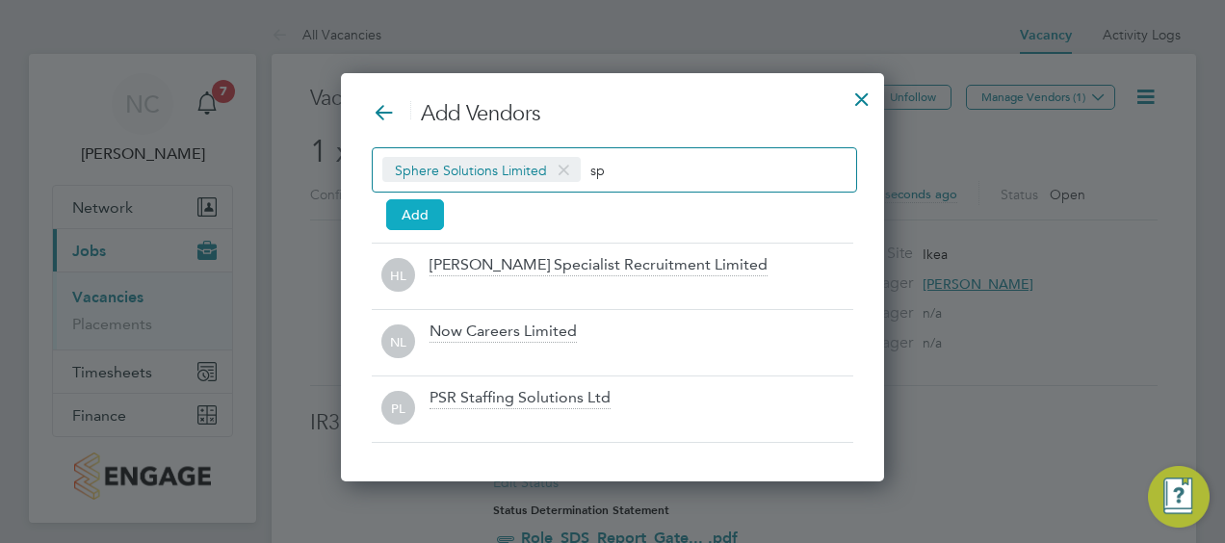
click at [413, 206] on button "Add" at bounding box center [415, 214] width 58 height 31
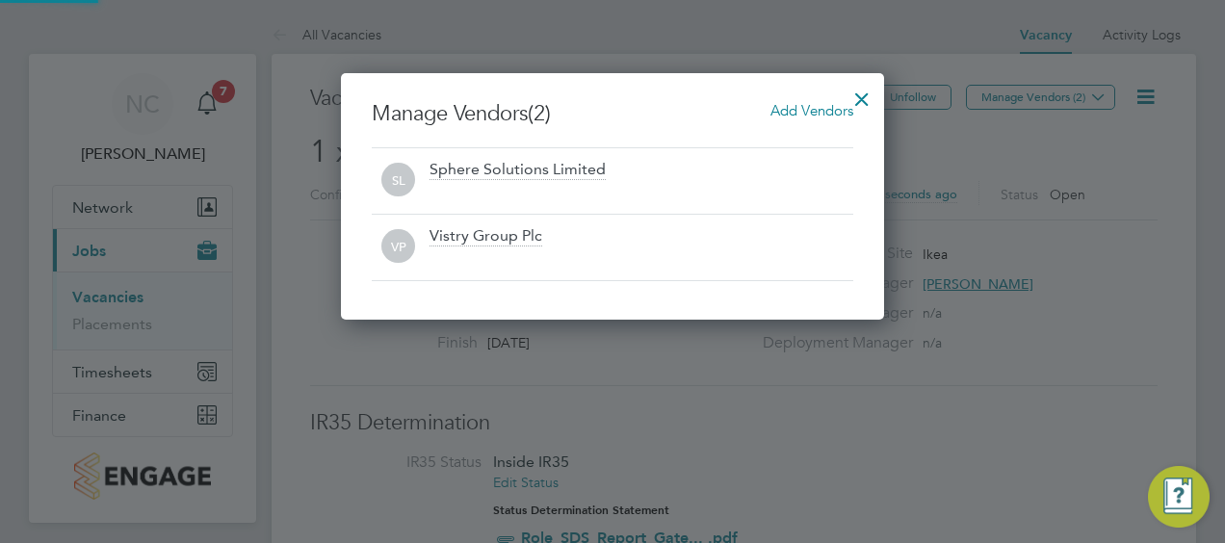
scroll to position [247, 543]
click at [869, 100] on div at bounding box center [862, 94] width 35 height 35
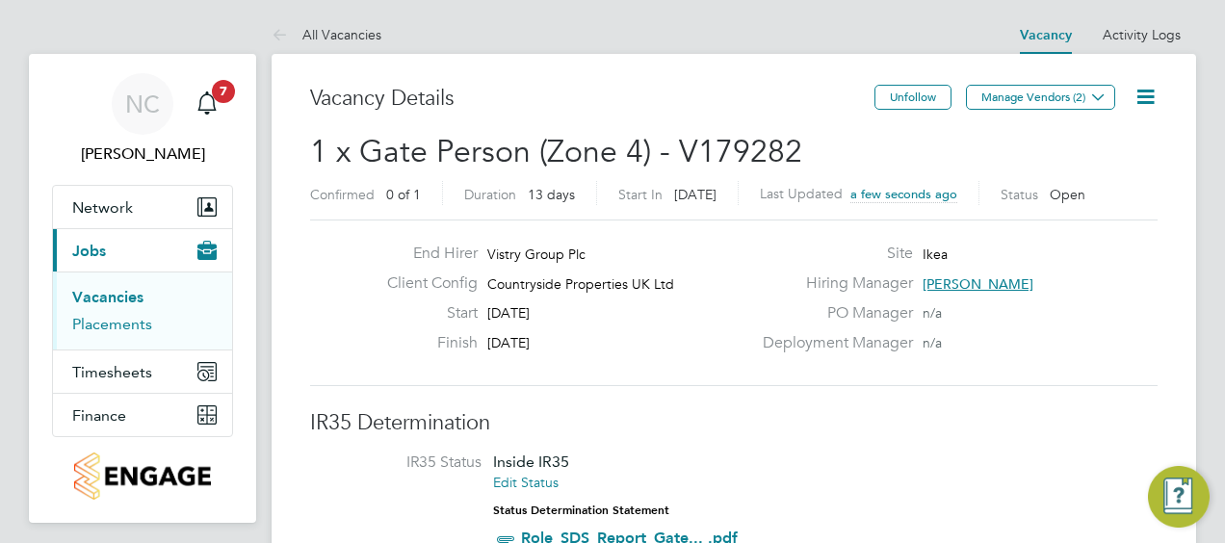
click at [100, 328] on link "Placements" at bounding box center [112, 324] width 80 height 18
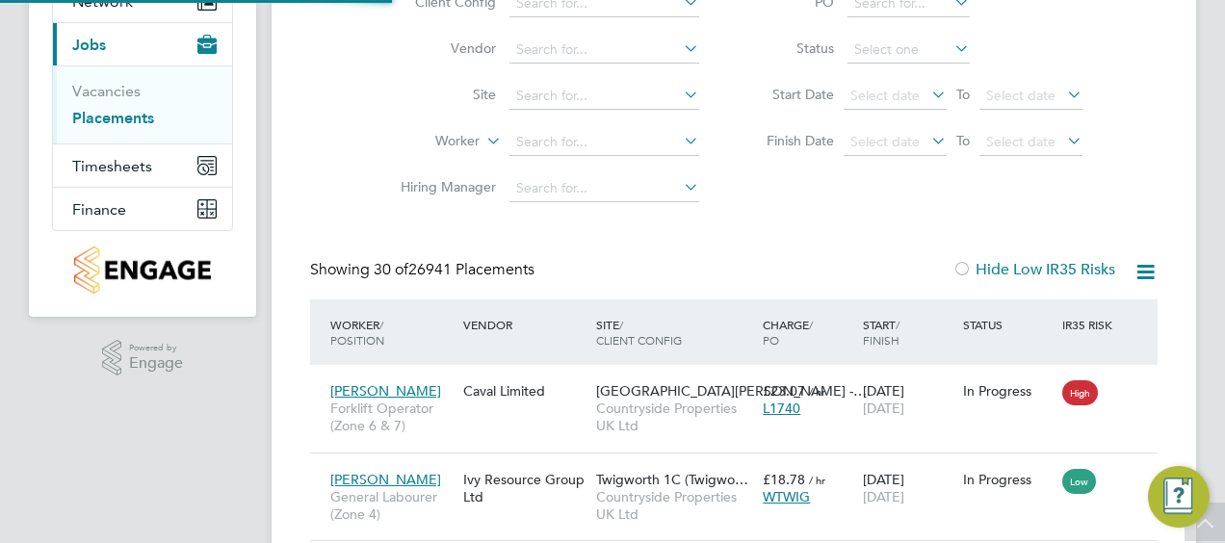
scroll to position [10, 10]
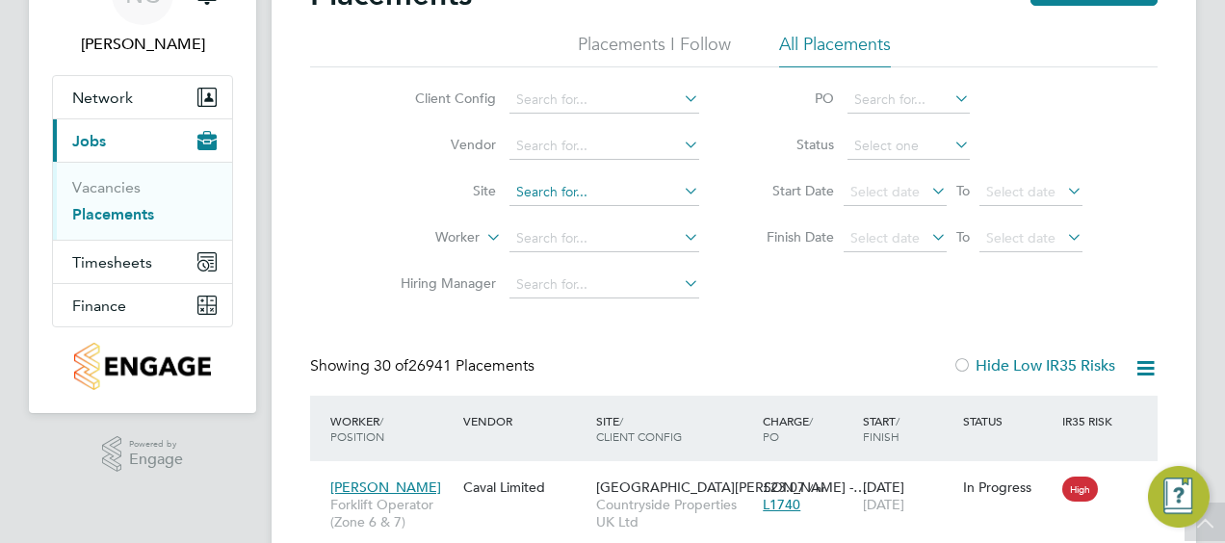
click at [580, 179] on input at bounding box center [605, 192] width 190 height 27
click at [576, 221] on li "Ikea" at bounding box center [605, 218] width 191 height 26
type input "Ikea"
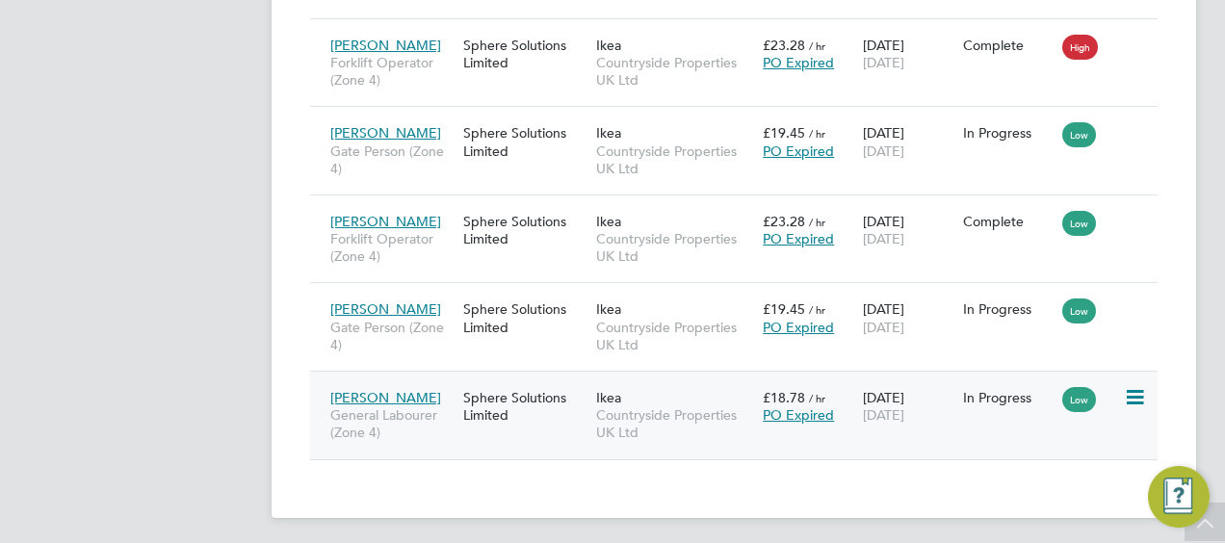
click at [464, 401] on div "Sphere Solutions Limited" at bounding box center [525, 407] width 133 height 54
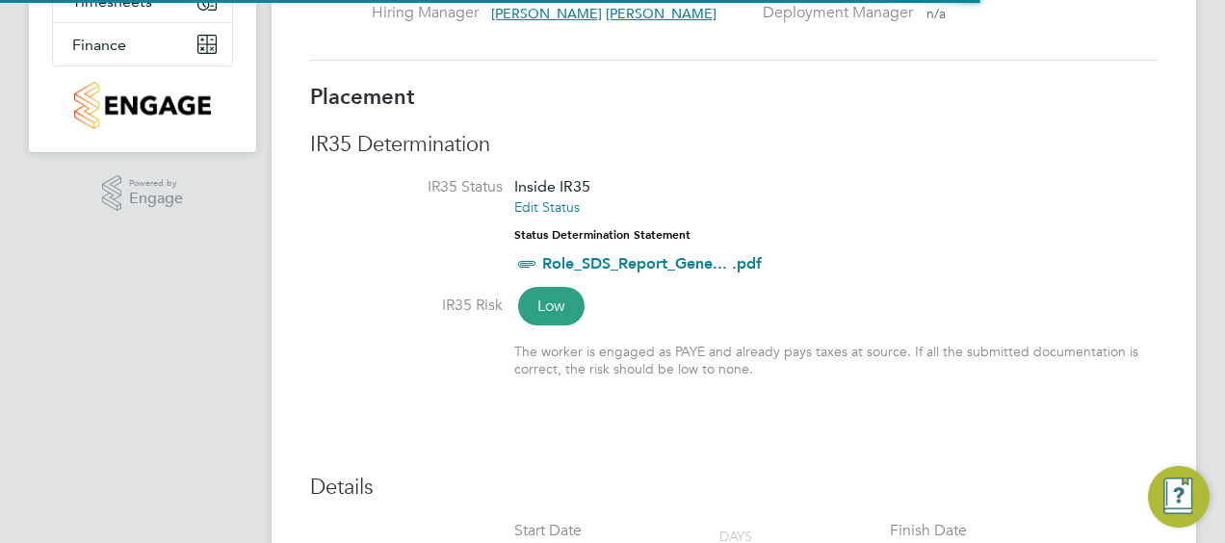
scroll to position [18, 112]
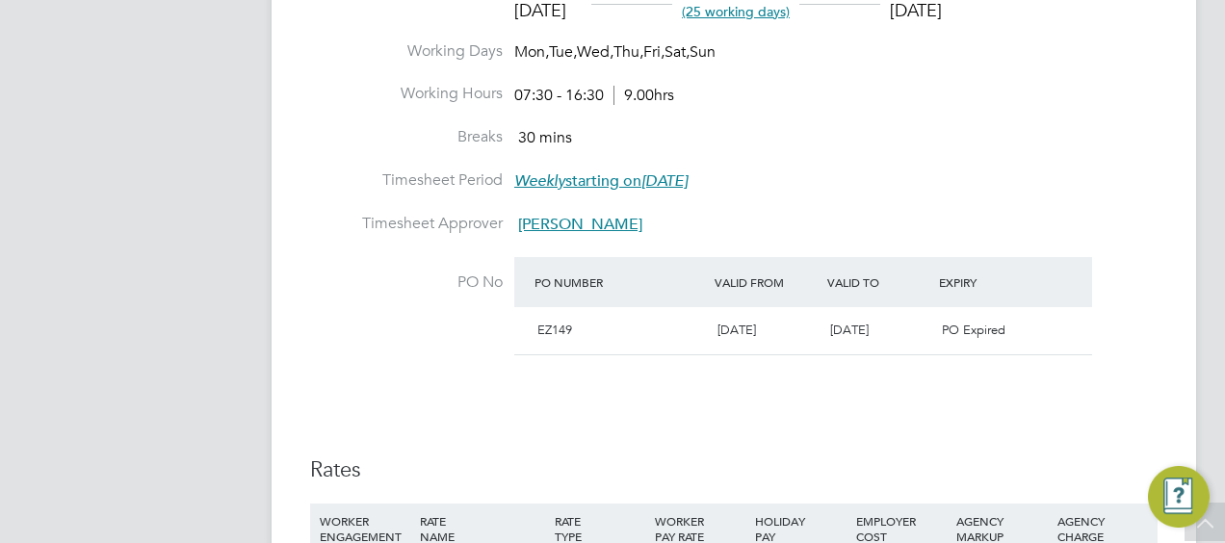
drag, startPoint x: 714, startPoint y: 330, endPoint x: 921, endPoint y: 341, distance: 207.4
click at [920, 340] on div "EZ149 [DATE] [DATE] PO Expired" at bounding box center [803, 330] width 578 height 47
drag, startPoint x: 921, startPoint y: 341, endPoint x: 896, endPoint y: 395, distance: 59.5
click at [896, 394] on div "Details Start Date [DATE] DAYS (25 working days) Finish Date [DATE] Working Day…" at bounding box center [734, 280] width 848 height 727
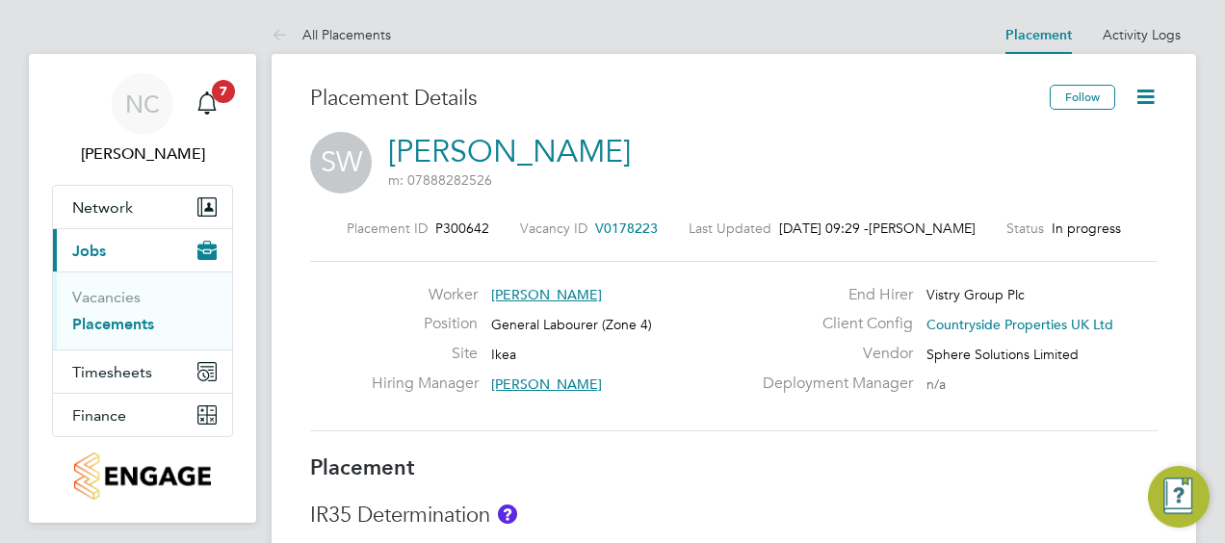
click at [1146, 93] on icon at bounding box center [1146, 97] width 24 height 24
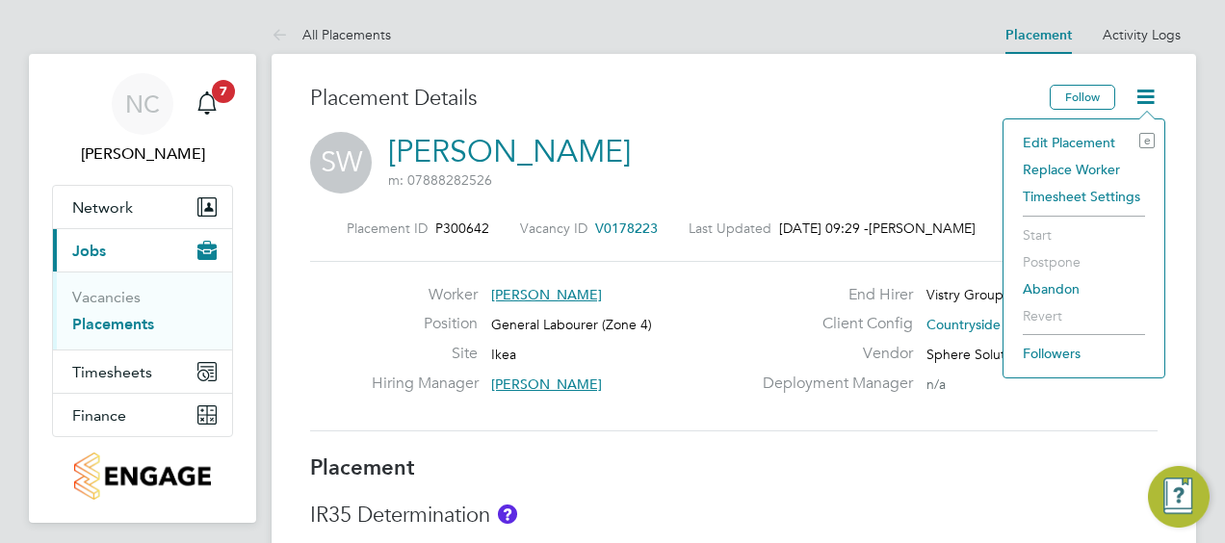
click at [757, 147] on div "SW [PERSON_NAME] m: 07888282526" at bounding box center [734, 165] width 848 height 66
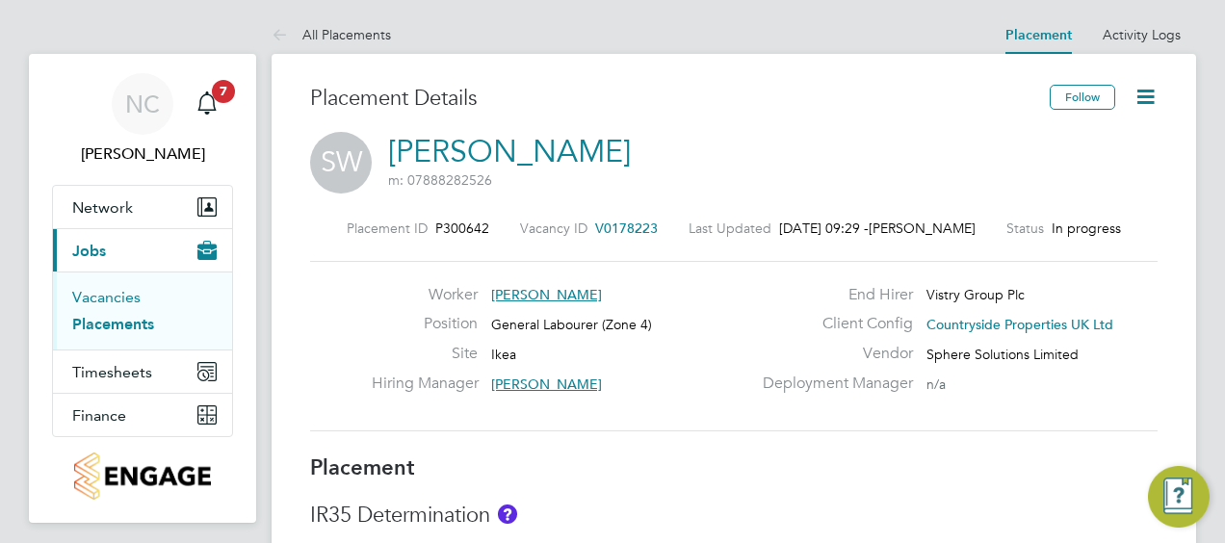
click at [107, 291] on link "Vacancies" at bounding box center [106, 297] width 68 height 18
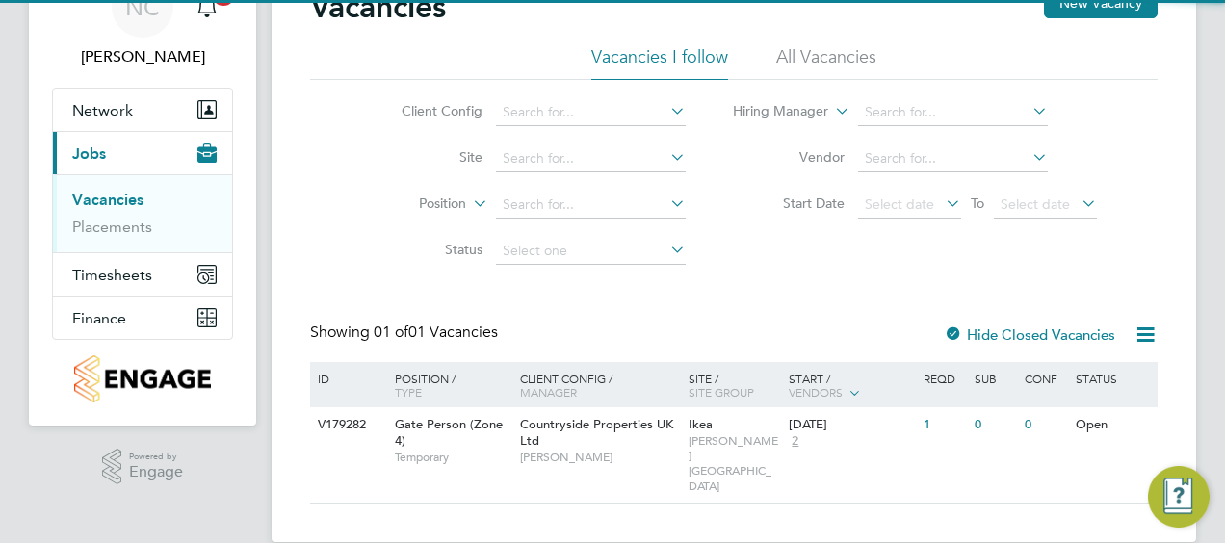
scroll to position [98, 0]
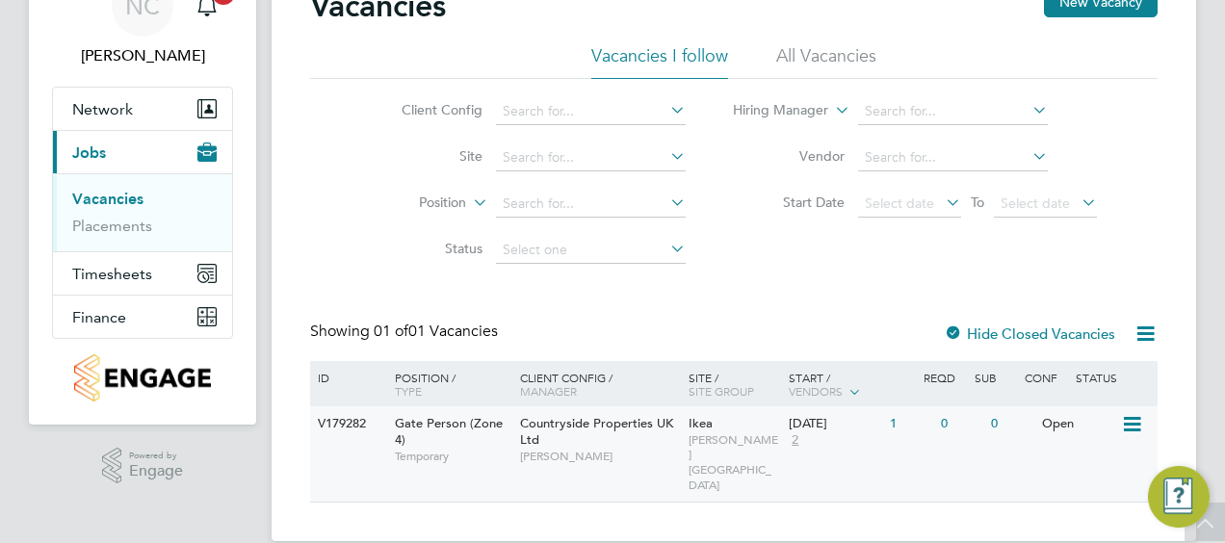
click at [1132, 424] on icon at bounding box center [1130, 424] width 19 height 23
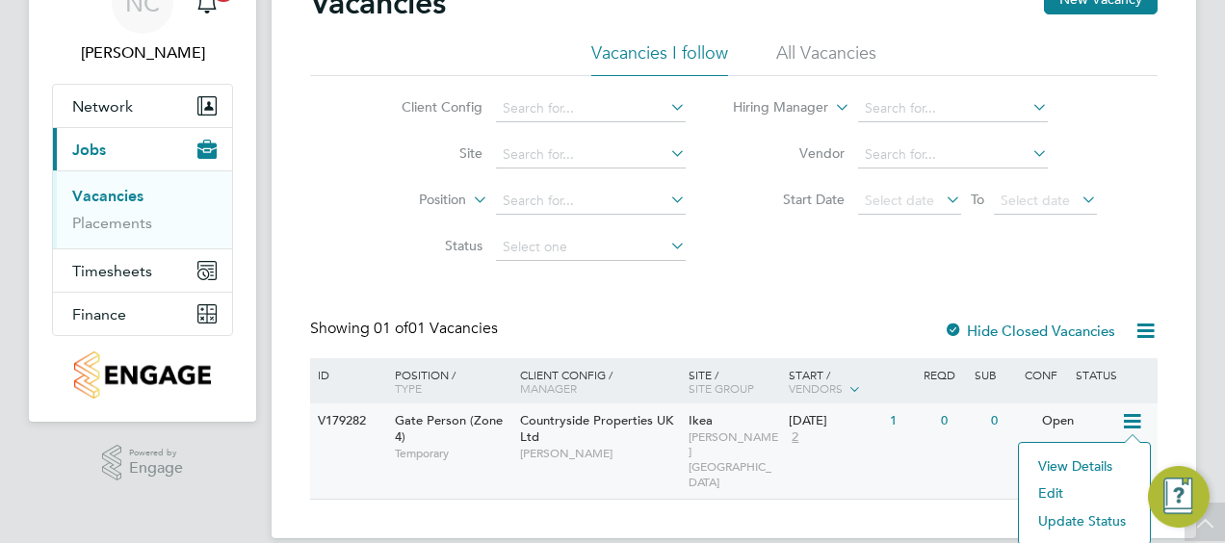
scroll to position [102, 0]
click at [1110, 462] on li "View Details" at bounding box center [1085, 465] width 112 height 27
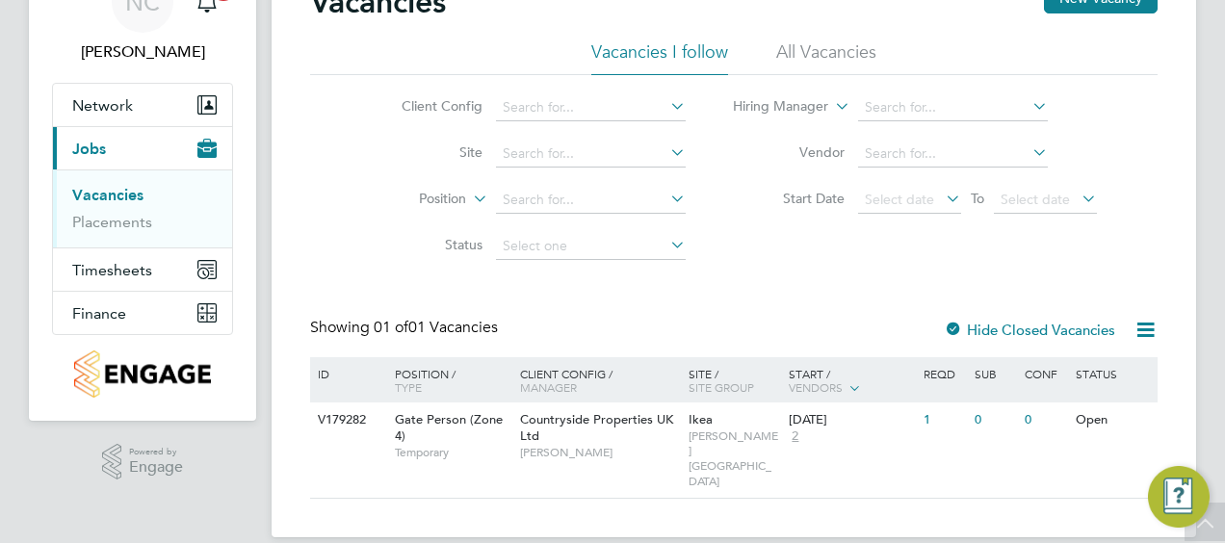
scroll to position [98, 0]
